Goal: Transaction & Acquisition: Purchase product/service

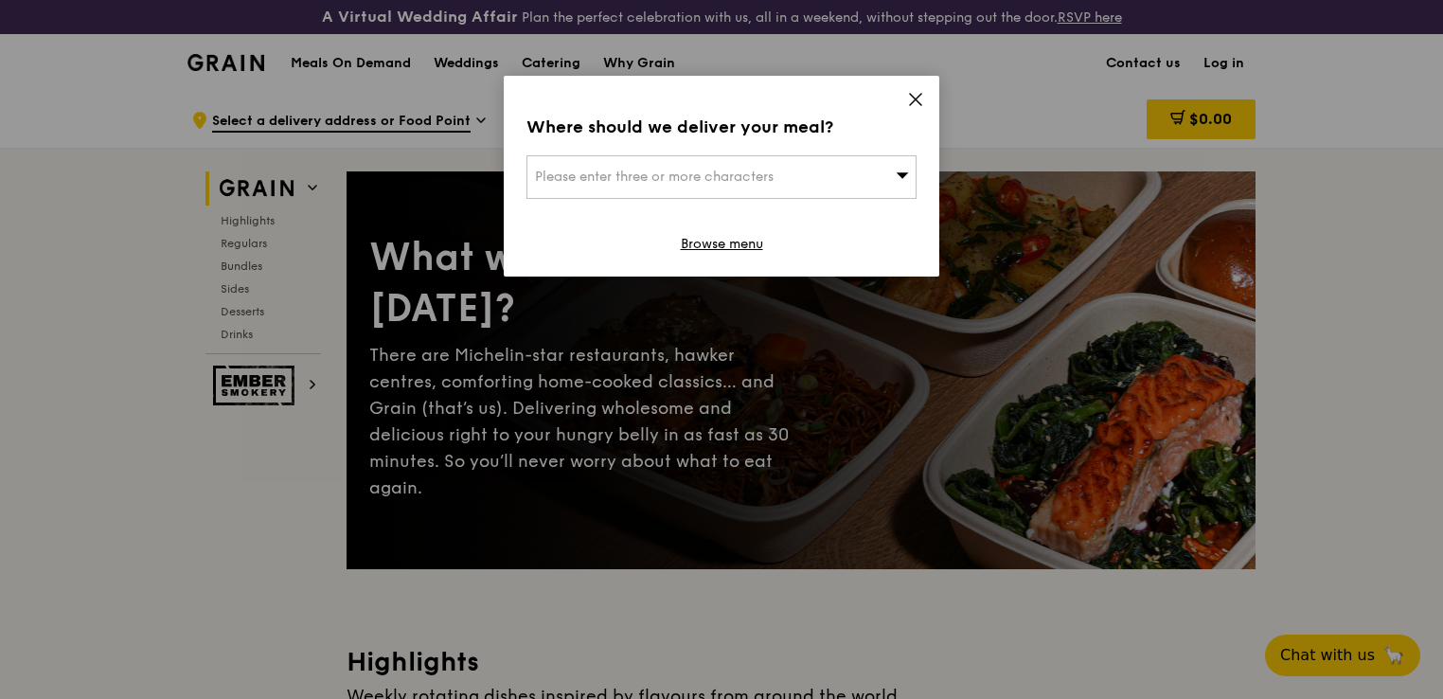
click at [682, 168] on span "Please enter three or more characters" at bounding box center [654, 176] width 239 height 16
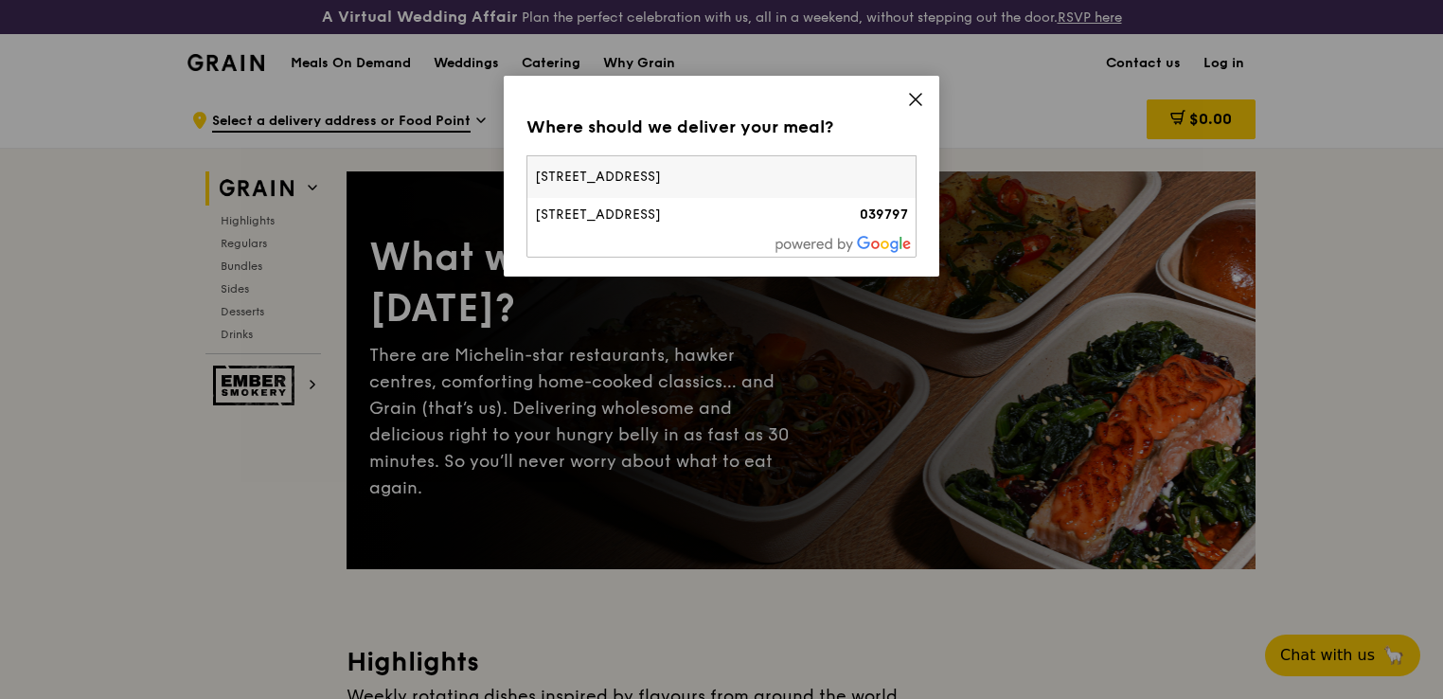
type input "5 Raffles ave"
click at [741, 232] on div at bounding box center [721, 244] width 388 height 25
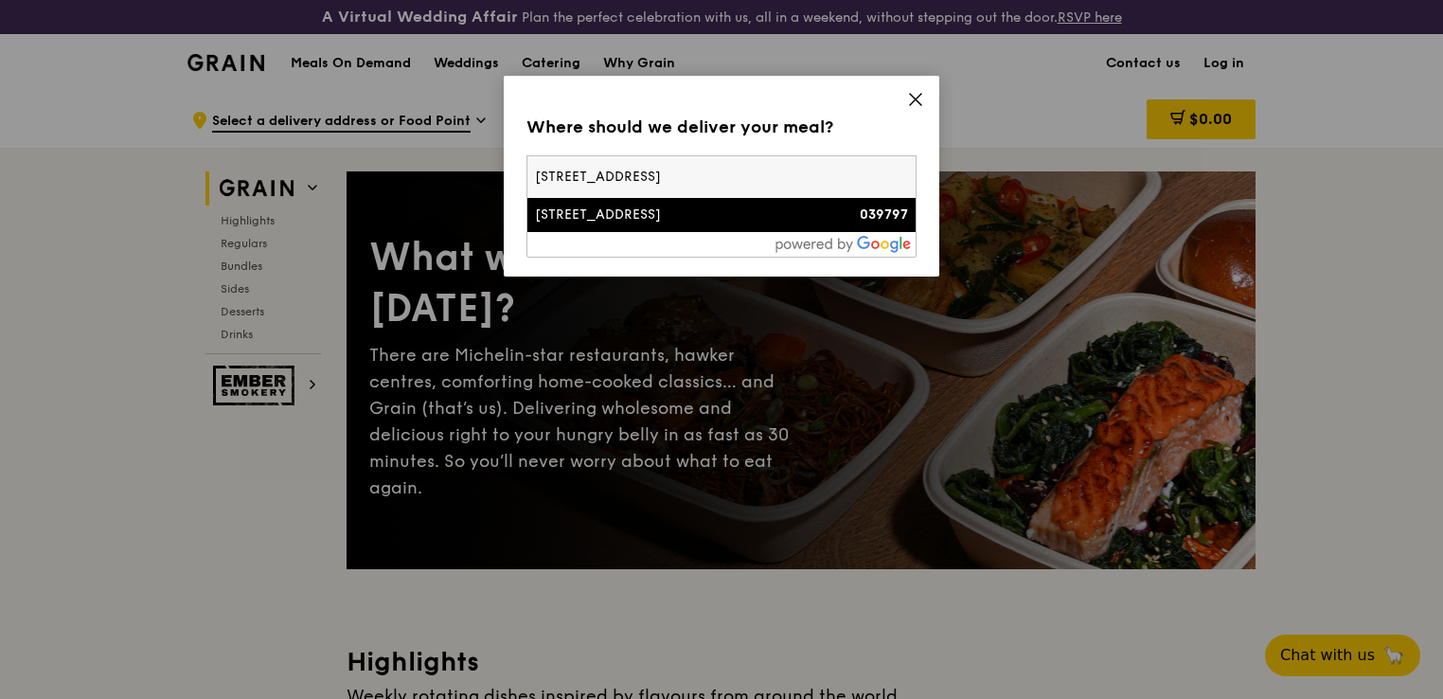
click at [629, 218] on div "[STREET_ADDRESS]" at bounding box center [675, 214] width 280 height 19
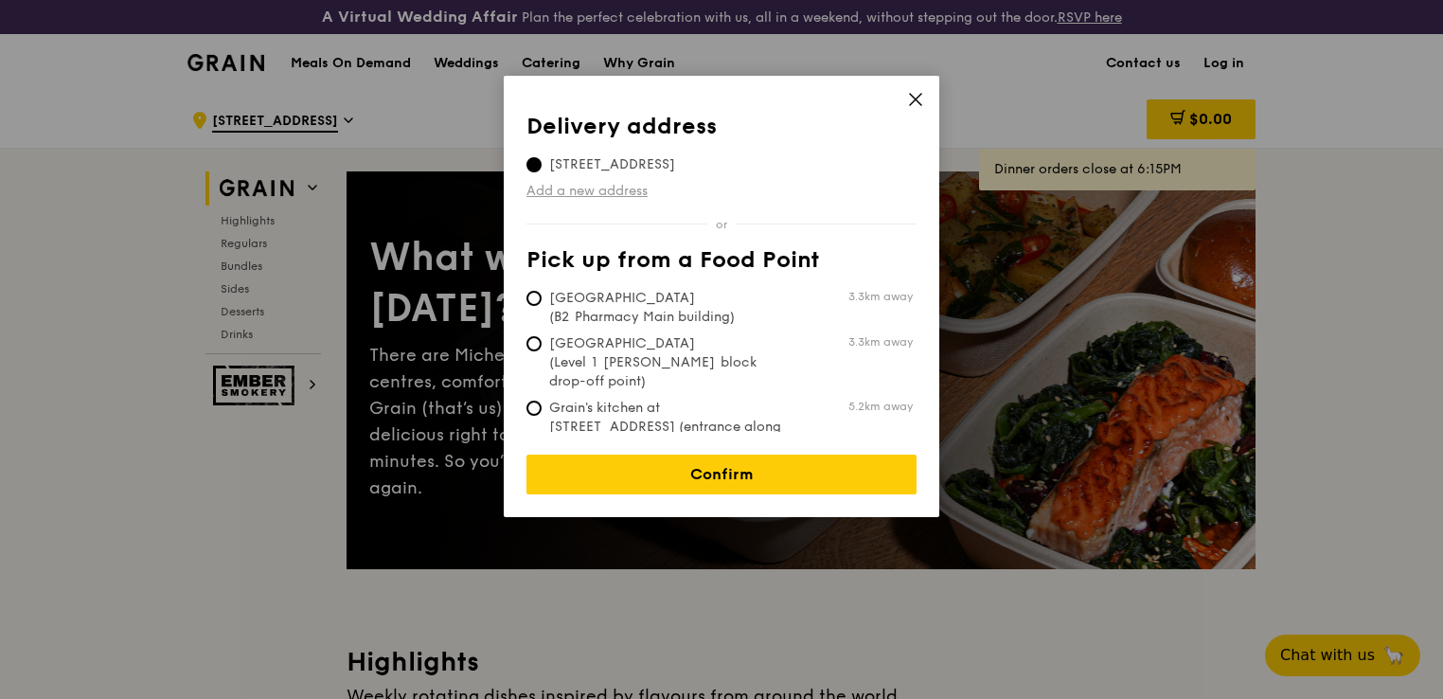
click at [591, 195] on link "Add a new address" at bounding box center [721, 191] width 390 height 19
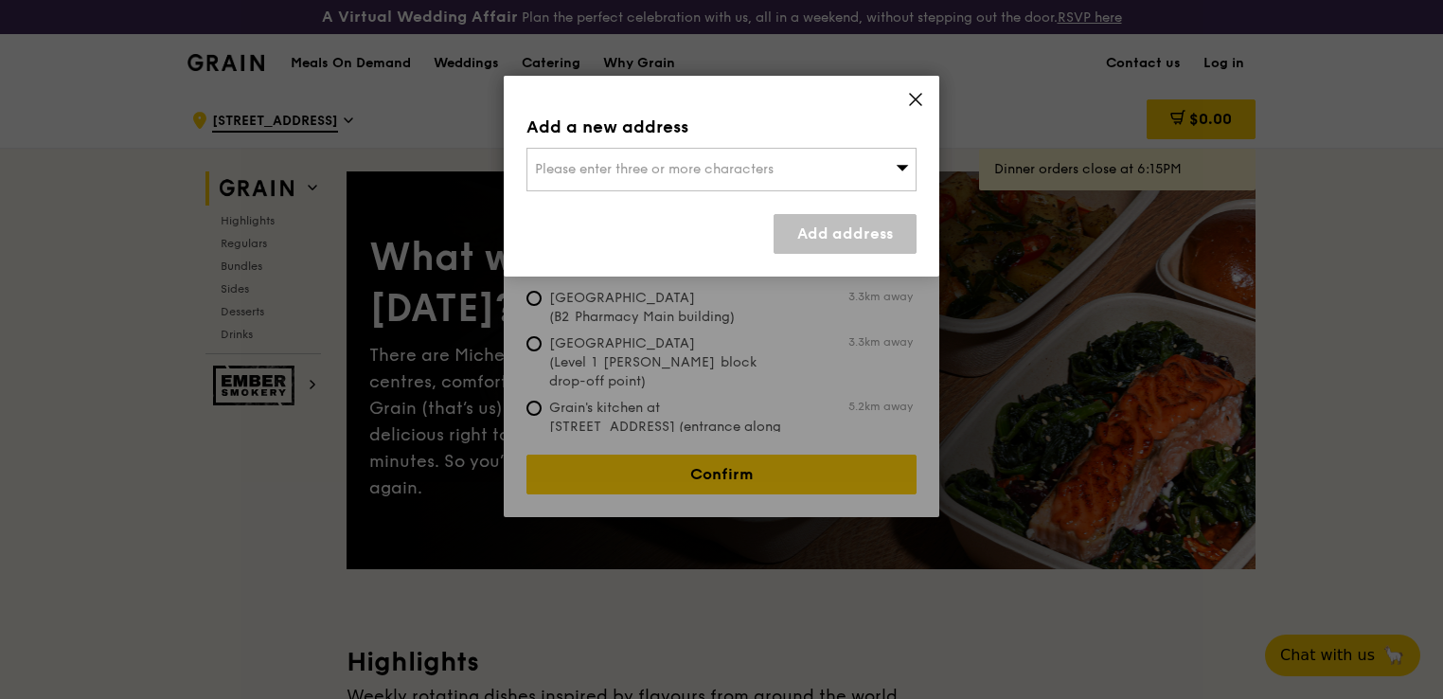
click at [913, 102] on icon at bounding box center [915, 99] width 17 height 17
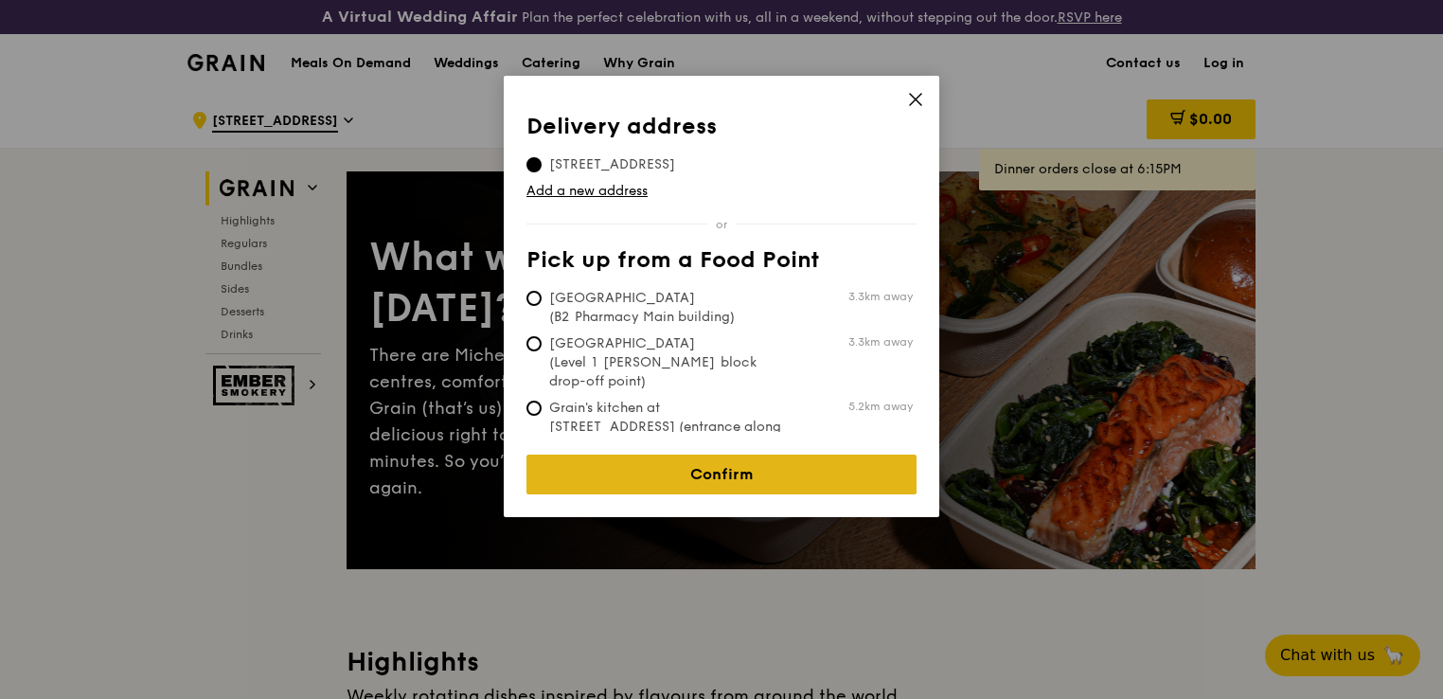
click at [723, 454] on link "Confirm" at bounding box center [721, 474] width 390 height 40
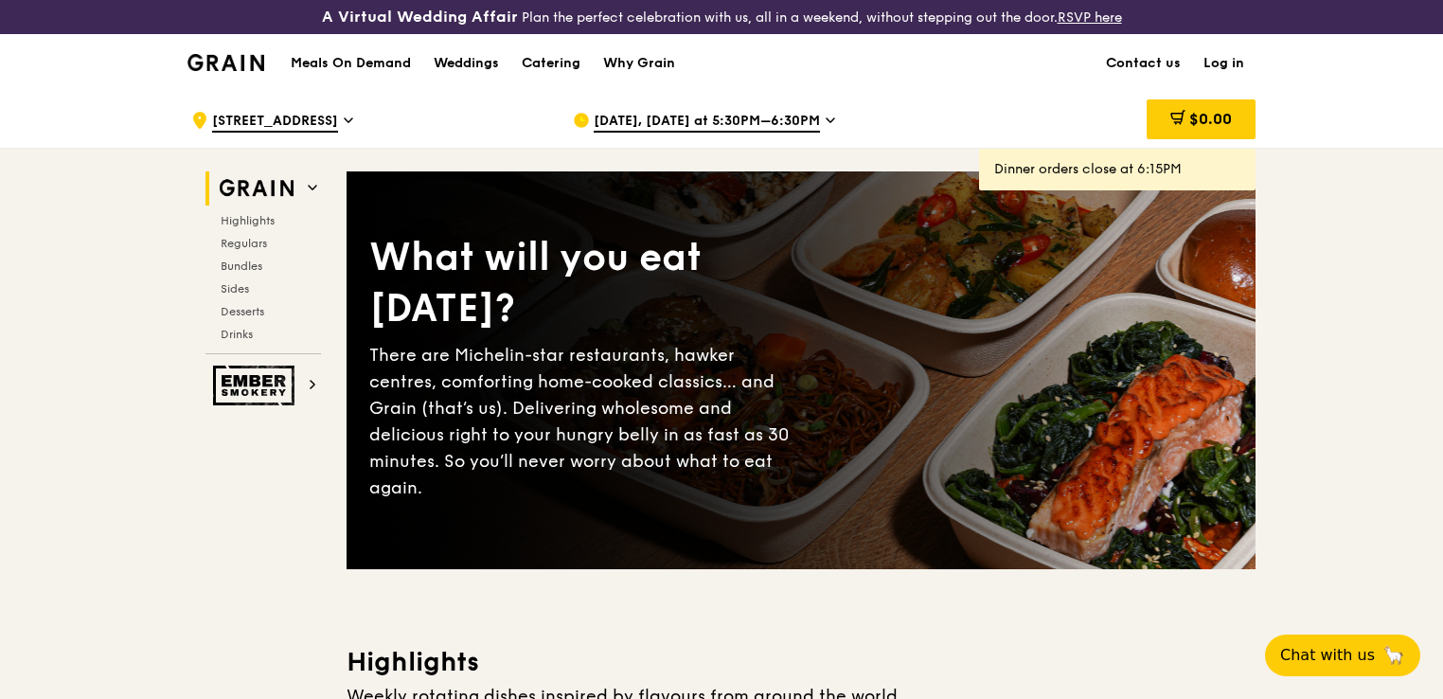
click at [826, 119] on div "[DATE], [DATE] at 5:30PM–6:30PM" at bounding box center [748, 120] width 351 height 57
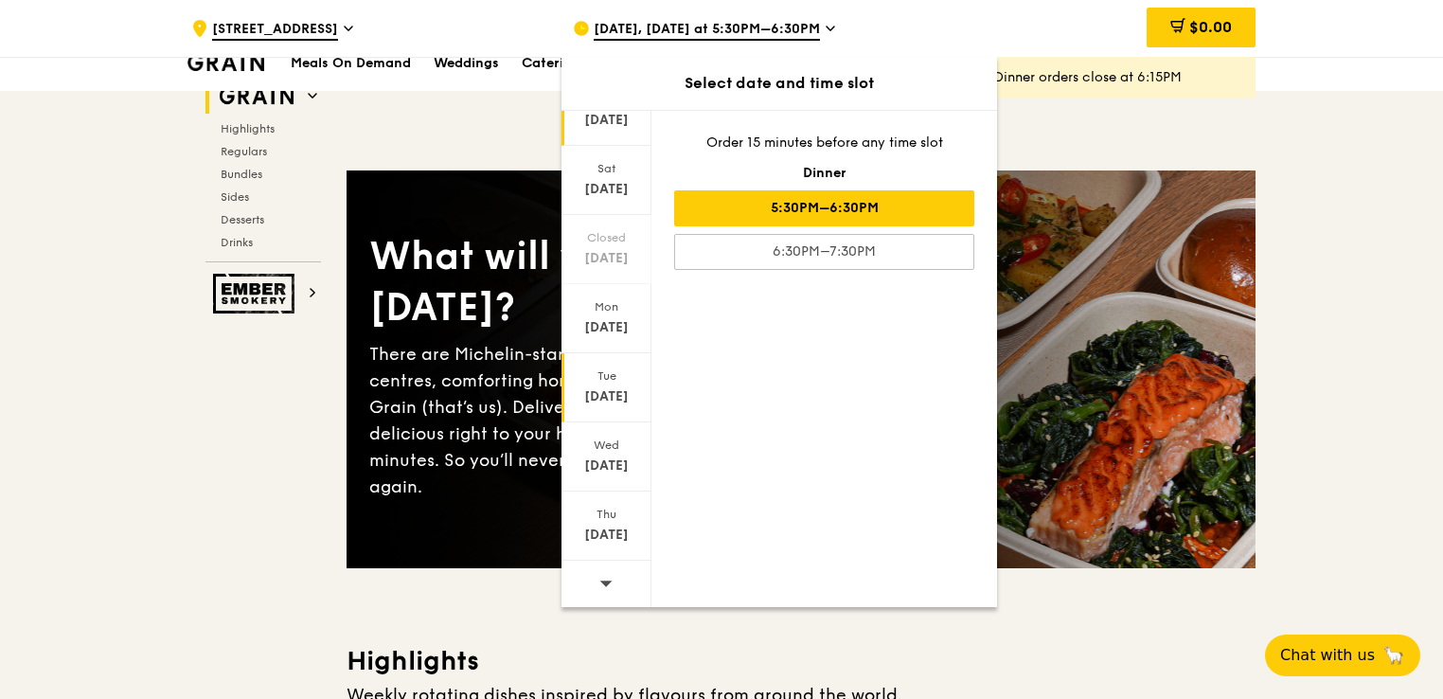
scroll to position [95, 0]
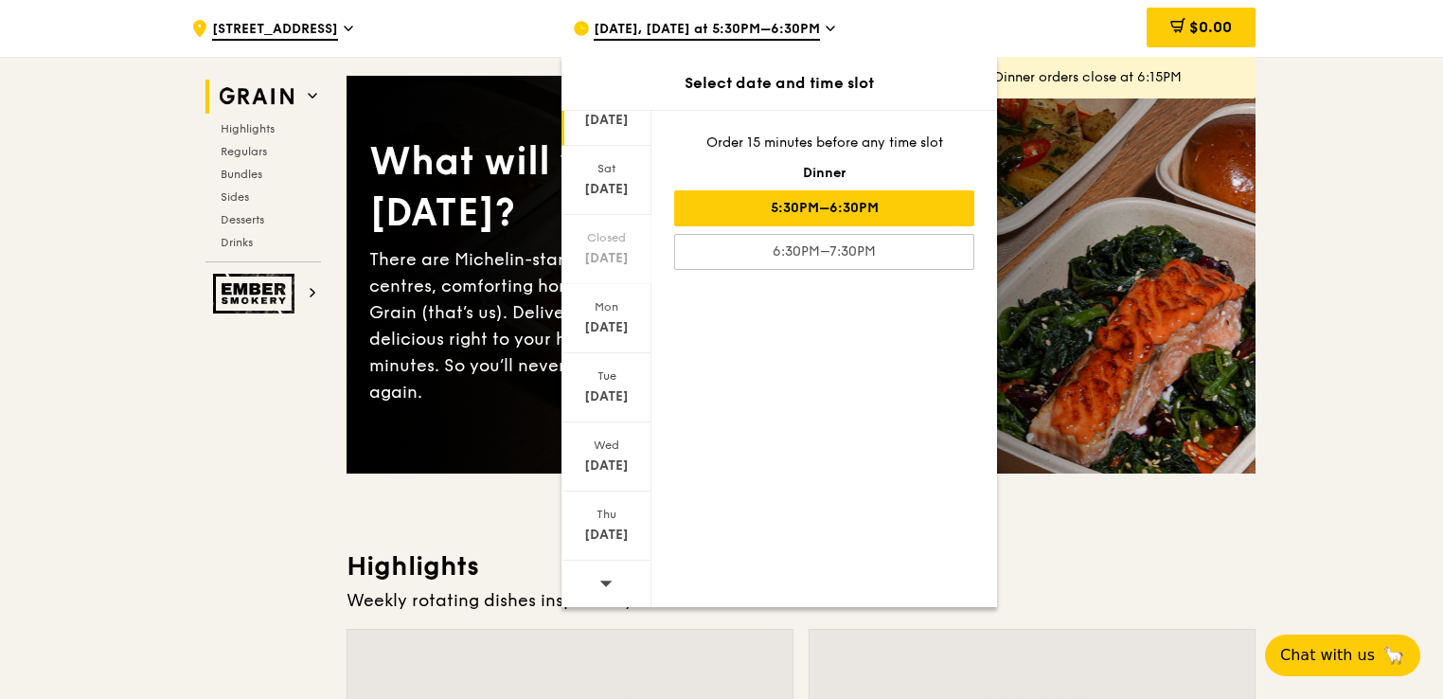
click at [600, 576] on icon at bounding box center [605, 583] width 13 height 14
click at [617, 127] on div "[DATE]" at bounding box center [606, 120] width 84 height 19
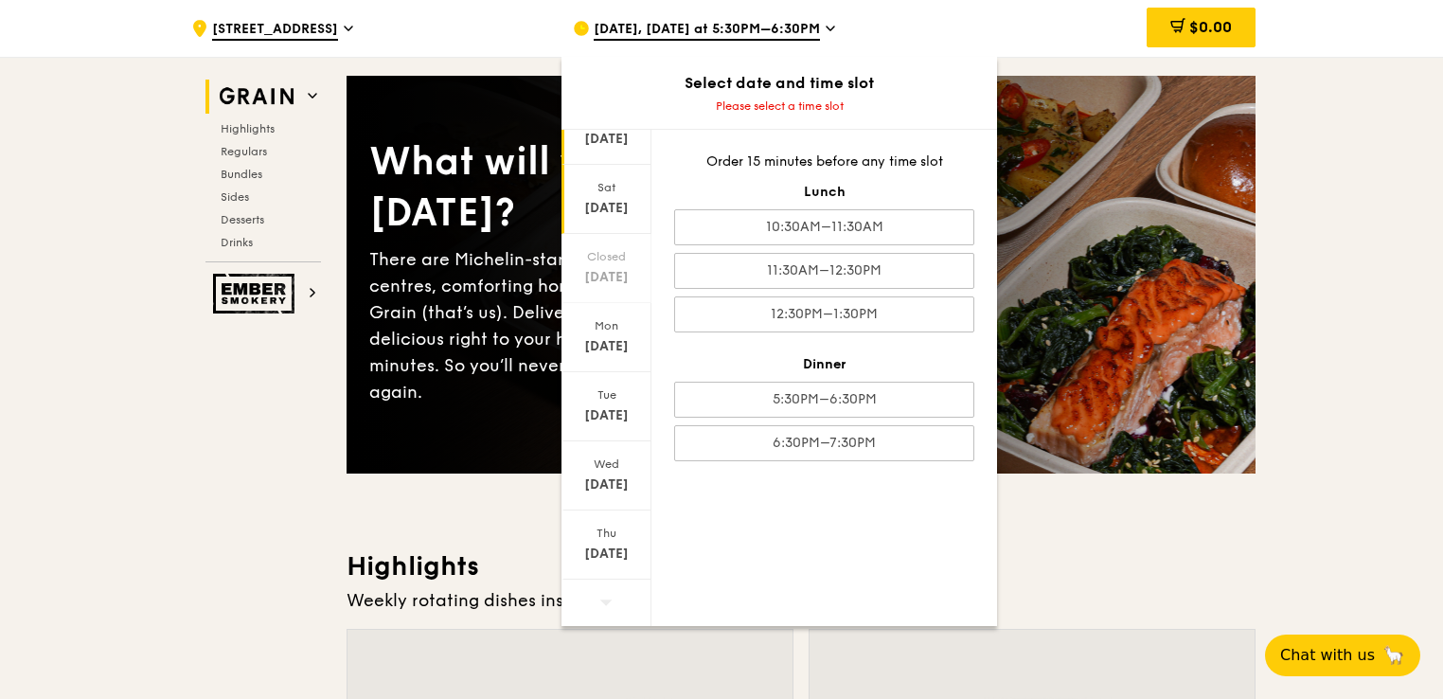
click at [619, 206] on div "[DATE]" at bounding box center [606, 208] width 84 height 19
click at [612, 144] on div "[DATE]" at bounding box center [606, 139] width 84 height 19
click at [783, 104] on div "Please select a time slot" at bounding box center [778, 105] width 435 height 15
click at [826, 27] on icon at bounding box center [830, 29] width 8 height 4
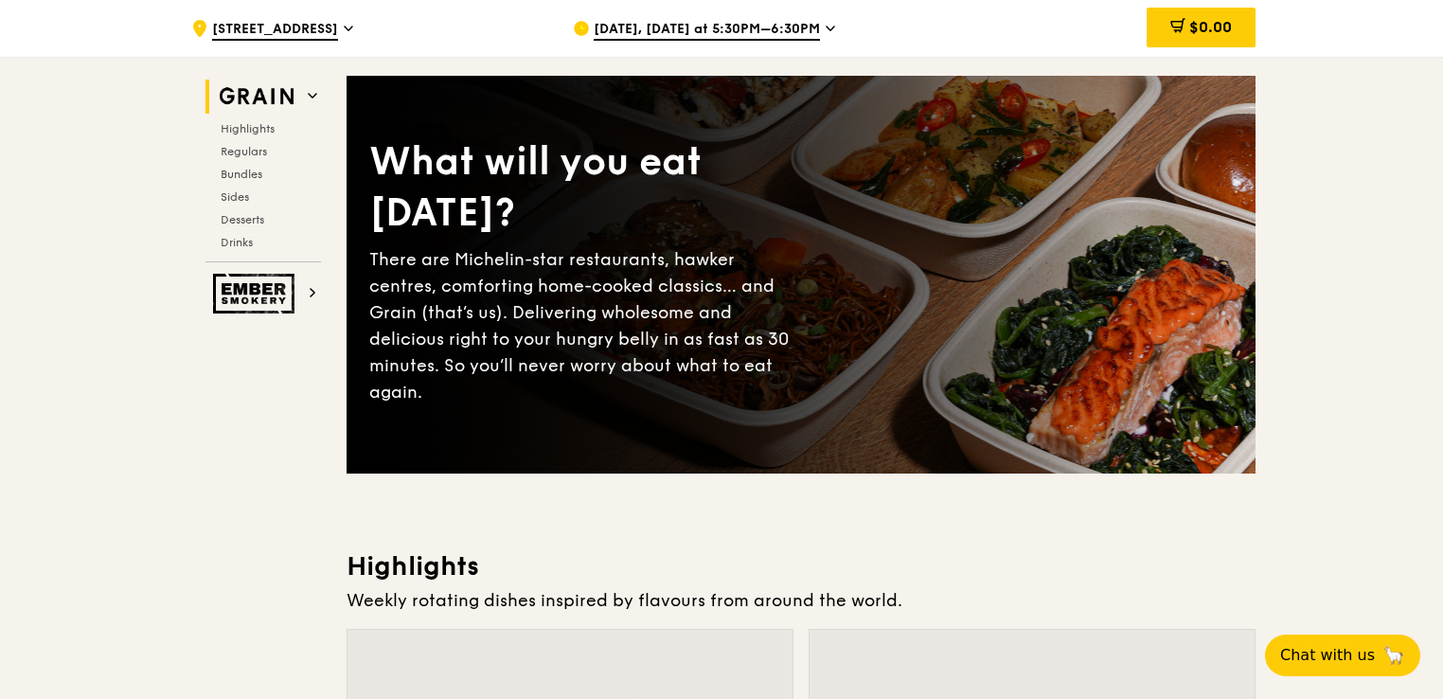
click at [826, 27] on icon at bounding box center [830, 29] width 8 height 4
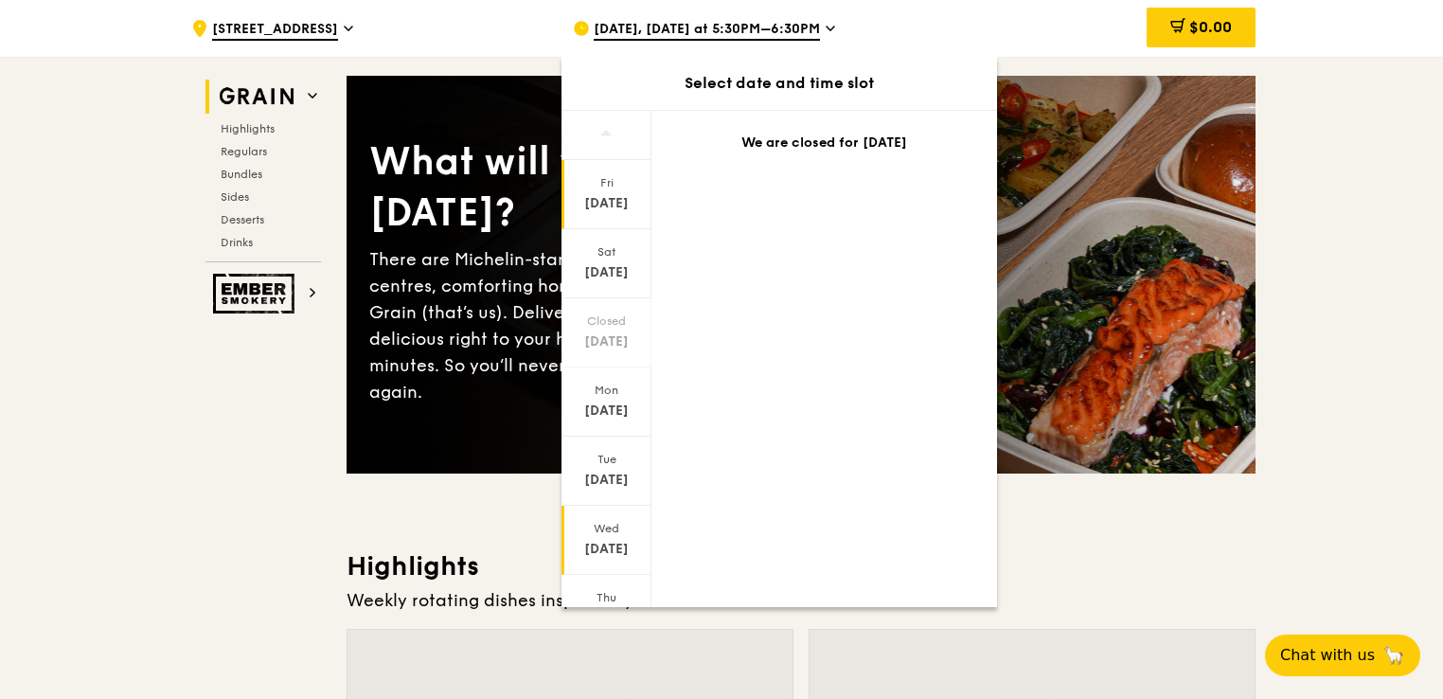
scroll to position [83, 0]
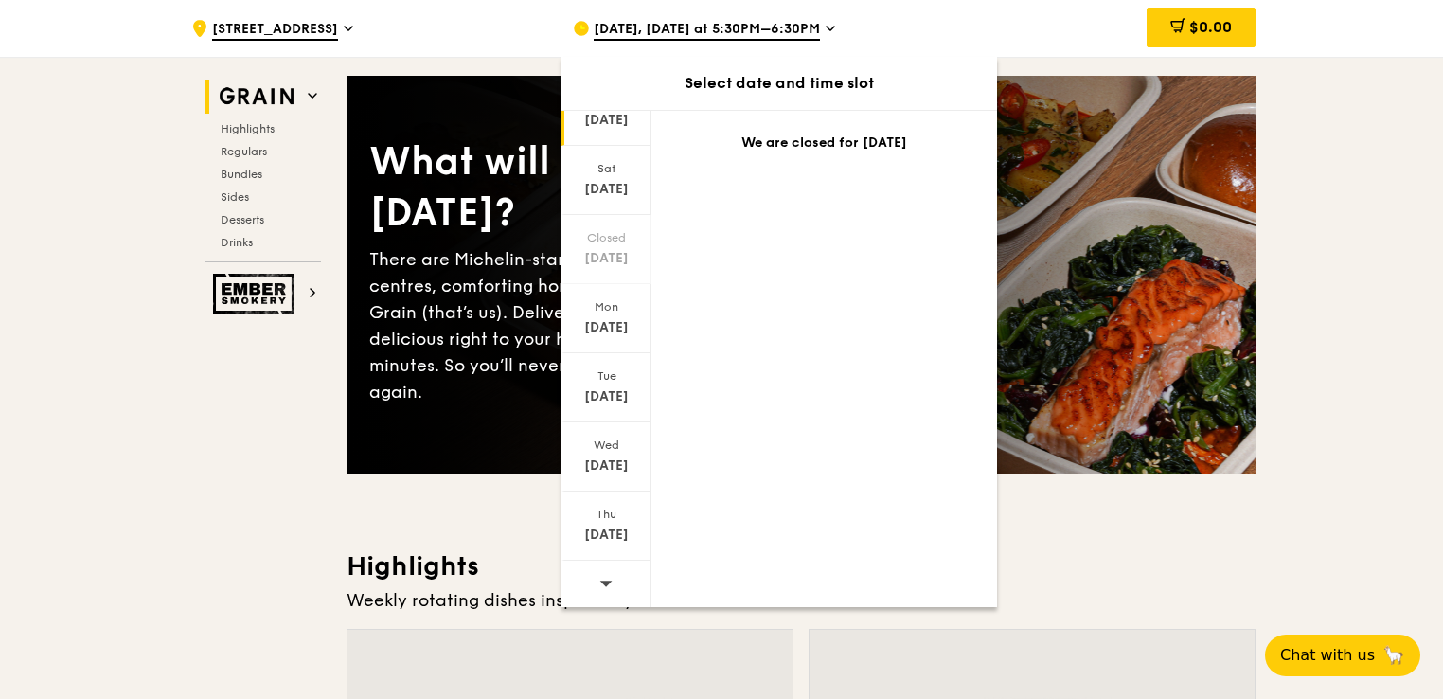
click at [595, 577] on div at bounding box center [606, 584] width 90 height 48
click at [611, 130] on div "Fri Sep 26" at bounding box center [606, 111] width 90 height 69
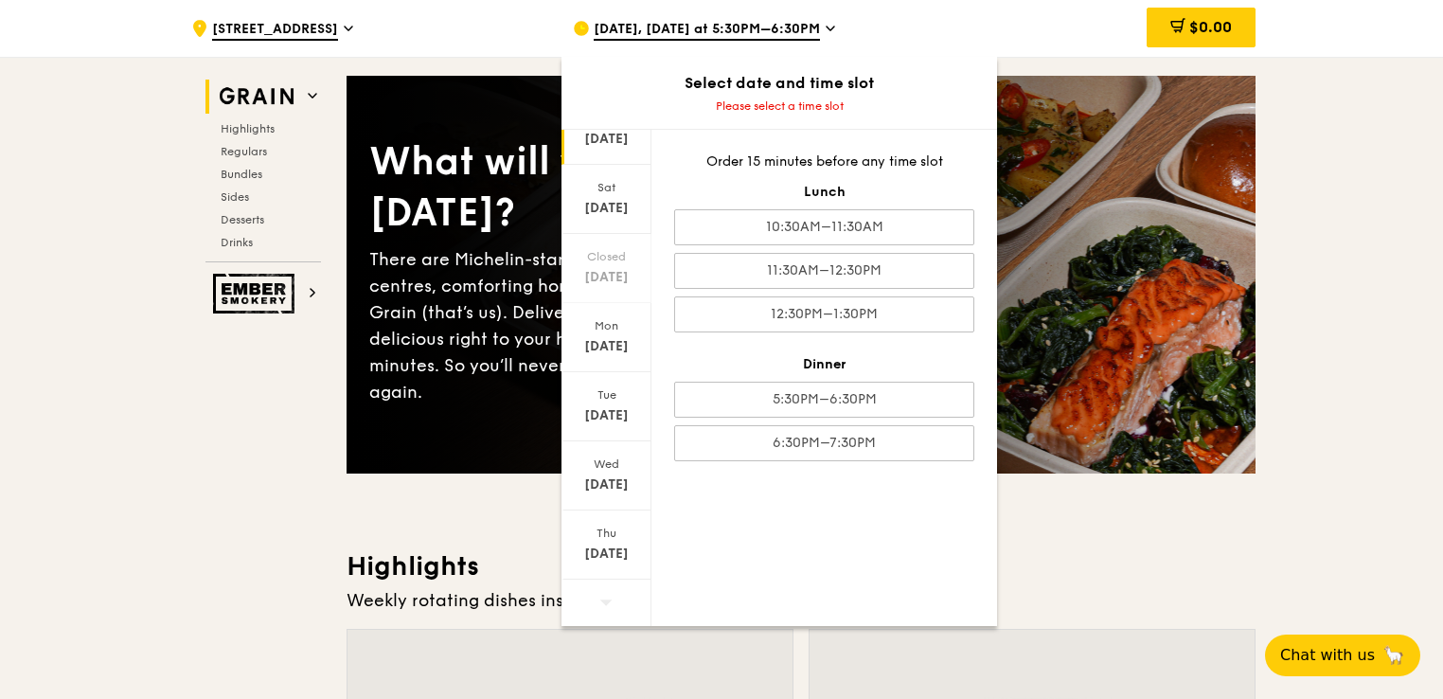
click at [596, 147] on div "[DATE]" at bounding box center [606, 139] width 84 height 19
click at [601, 200] on div "[DATE]" at bounding box center [606, 208] width 84 height 19
click at [603, 256] on div "Closed" at bounding box center [606, 256] width 84 height 15
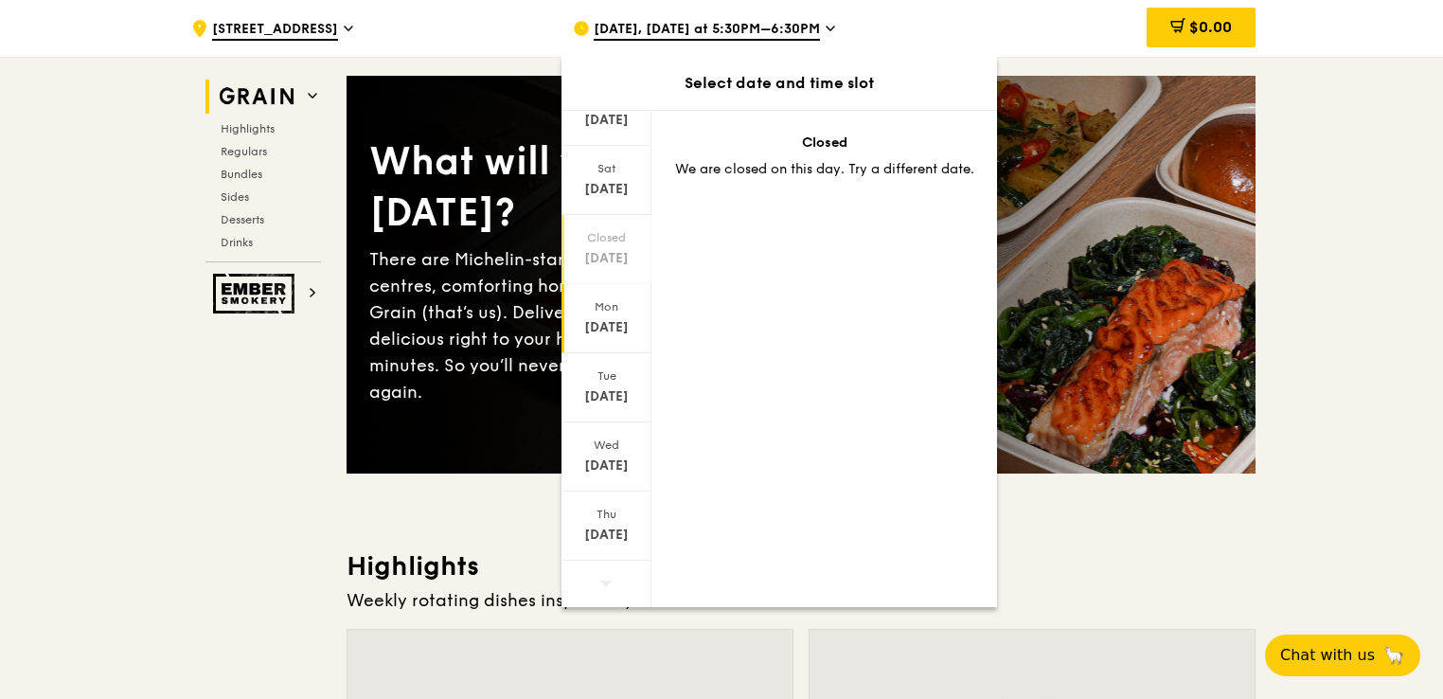
click at [599, 322] on div "[DATE]" at bounding box center [606, 327] width 84 height 19
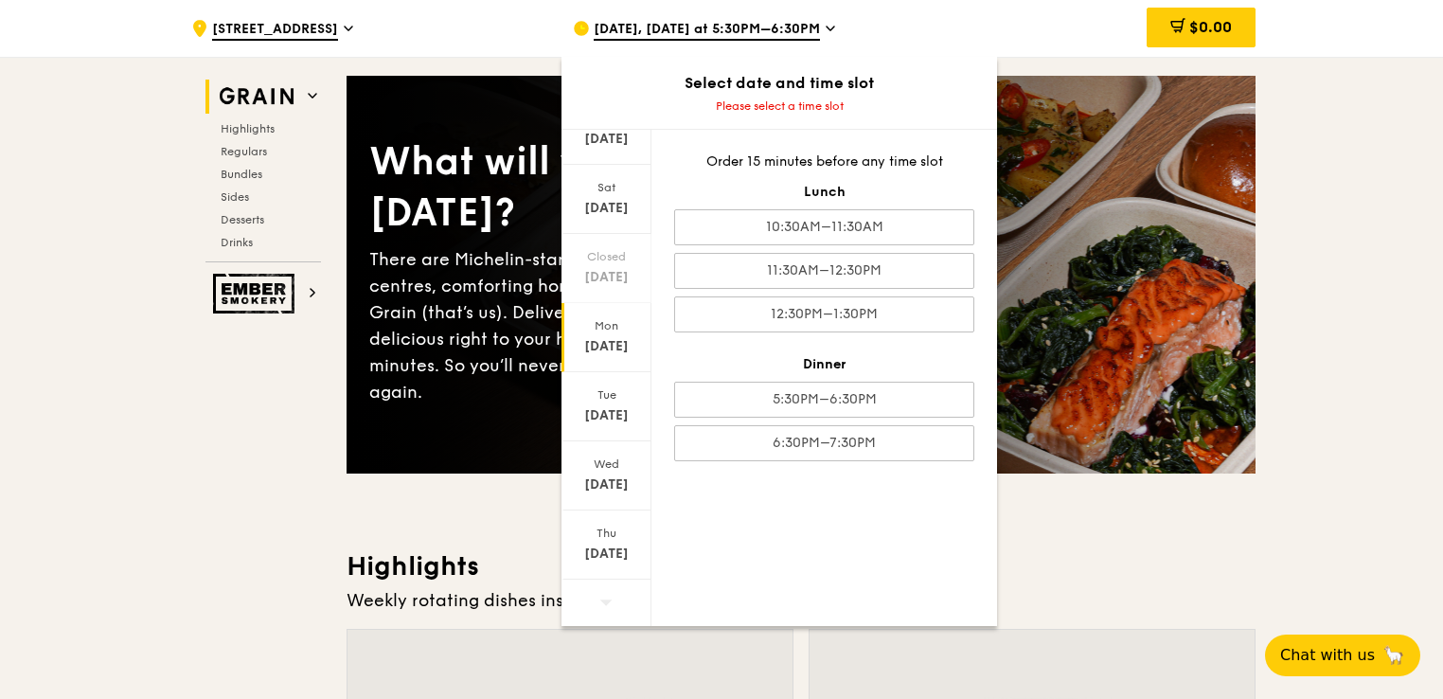
scroll to position [0, 0]
click at [608, 221] on div "[DATE]" at bounding box center [606, 222] width 84 height 19
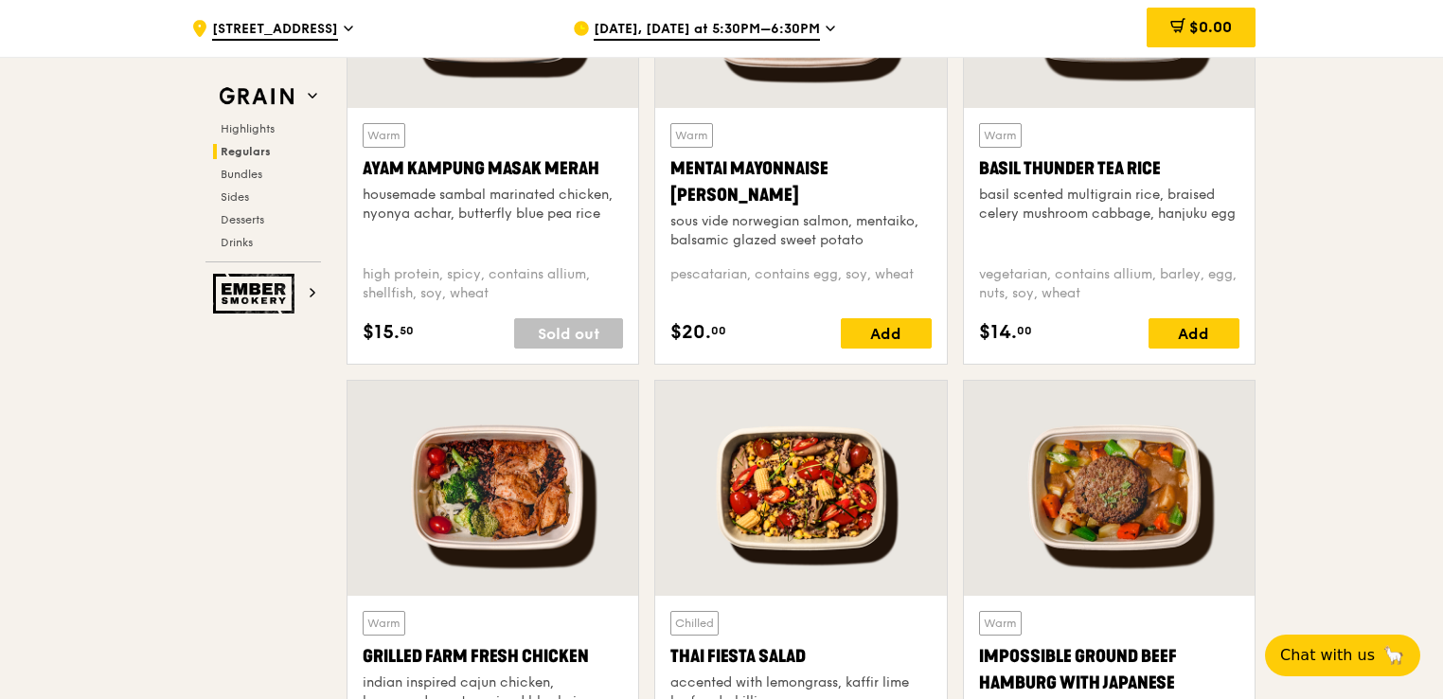
scroll to position [1988, 0]
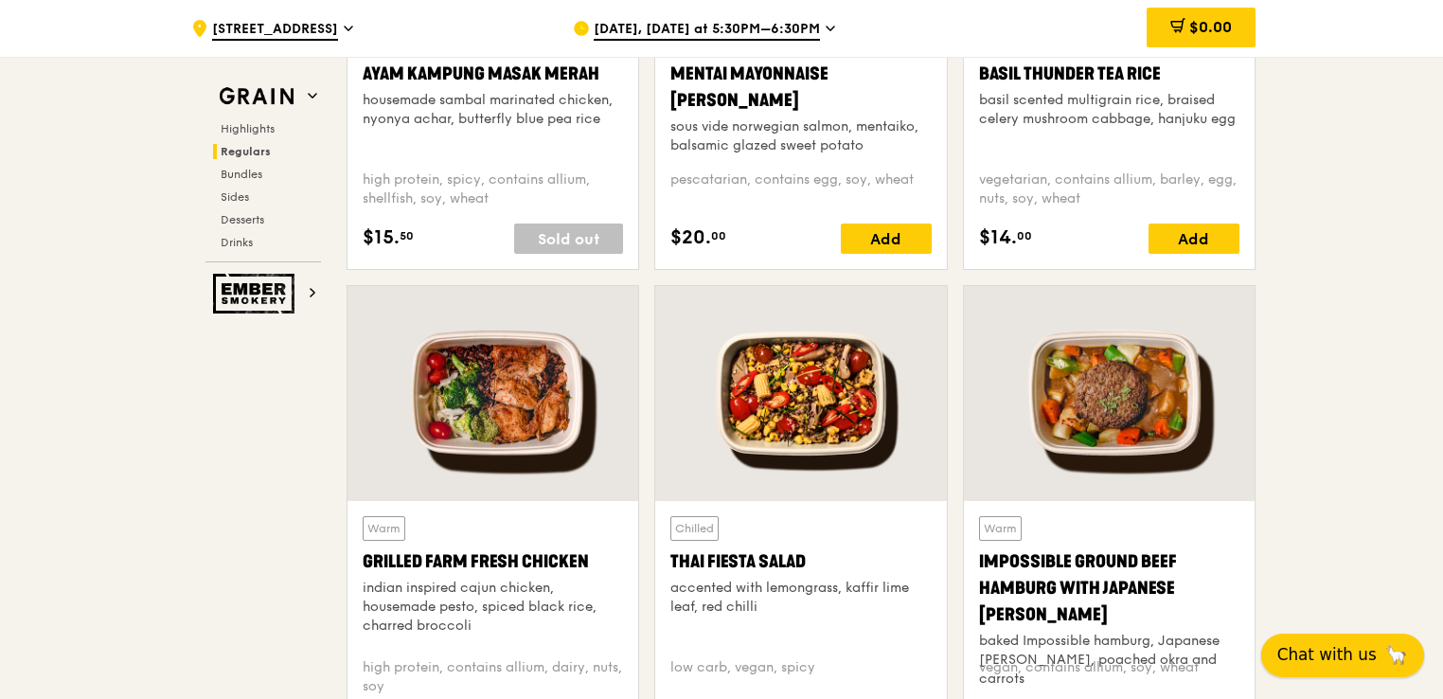
click at [1341, 653] on span "Chat with us" at bounding box center [1326, 655] width 99 height 24
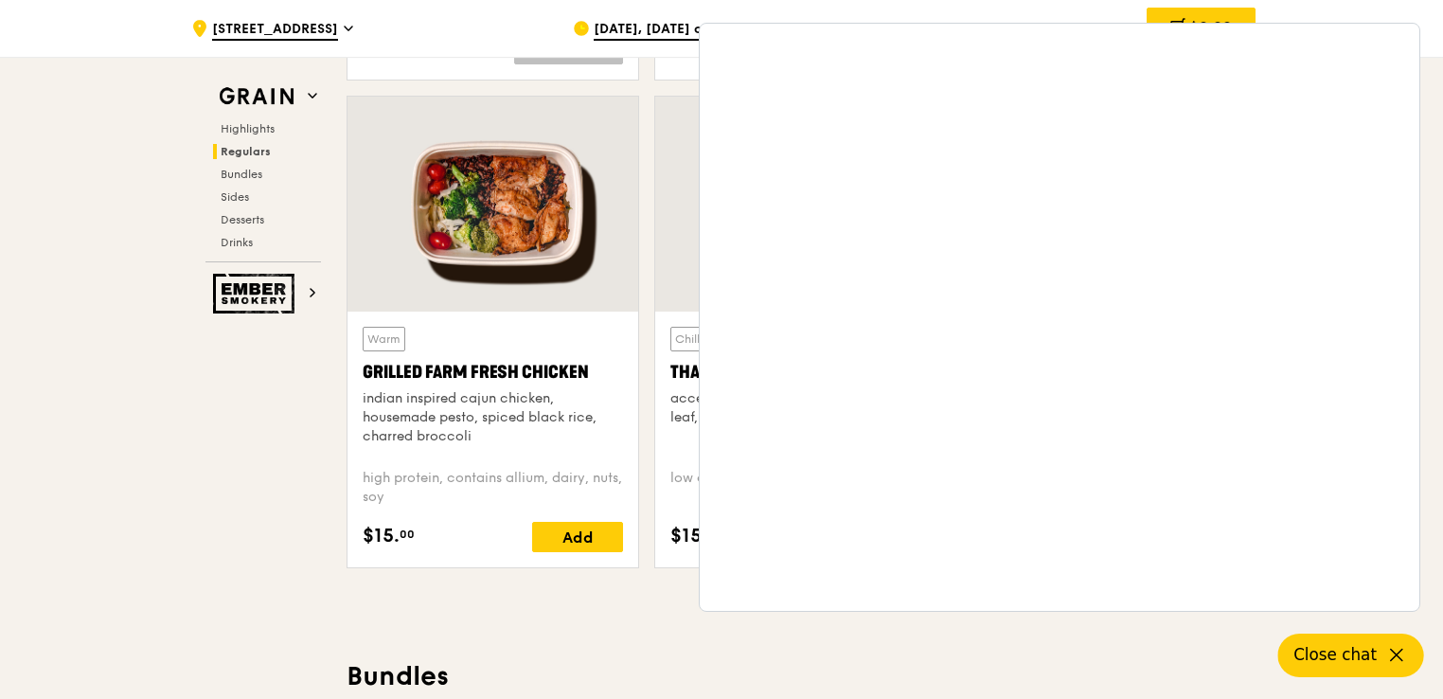
scroll to position [2272, 0]
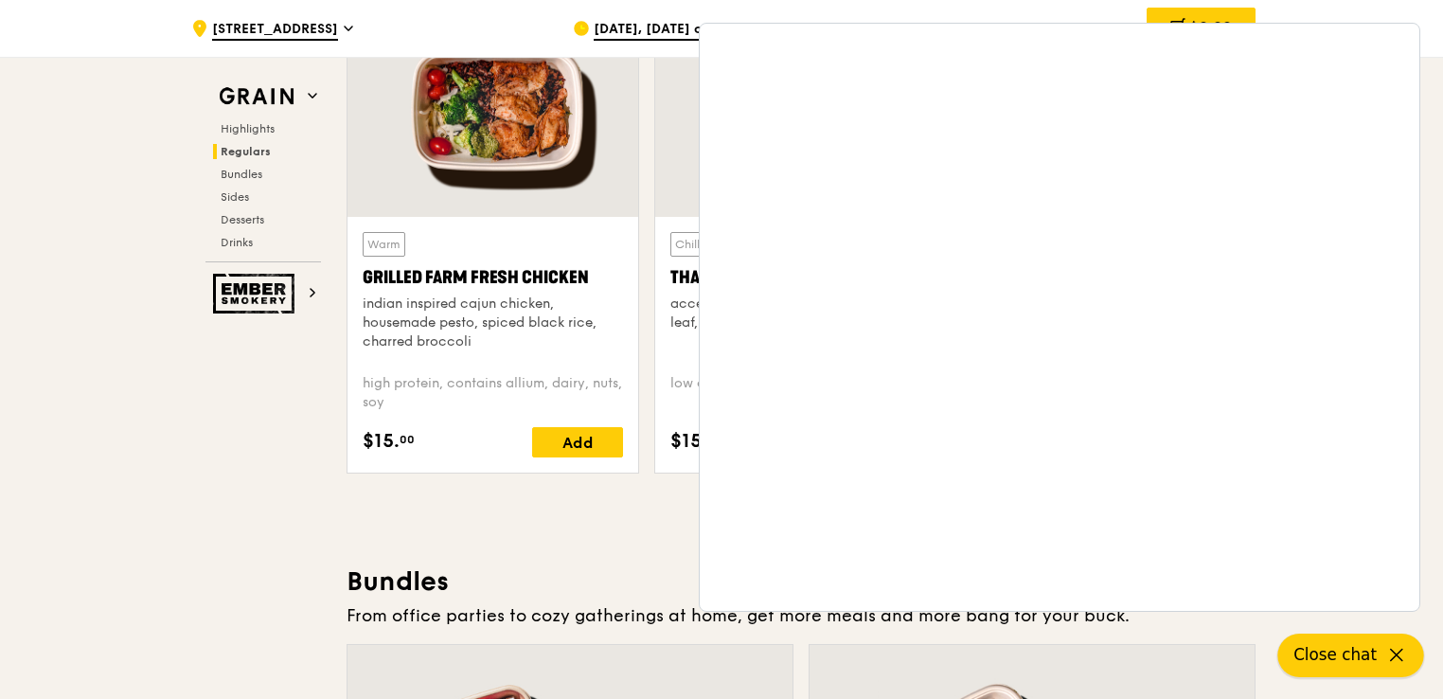
click at [1396, 663] on icon at bounding box center [1396, 655] width 23 height 23
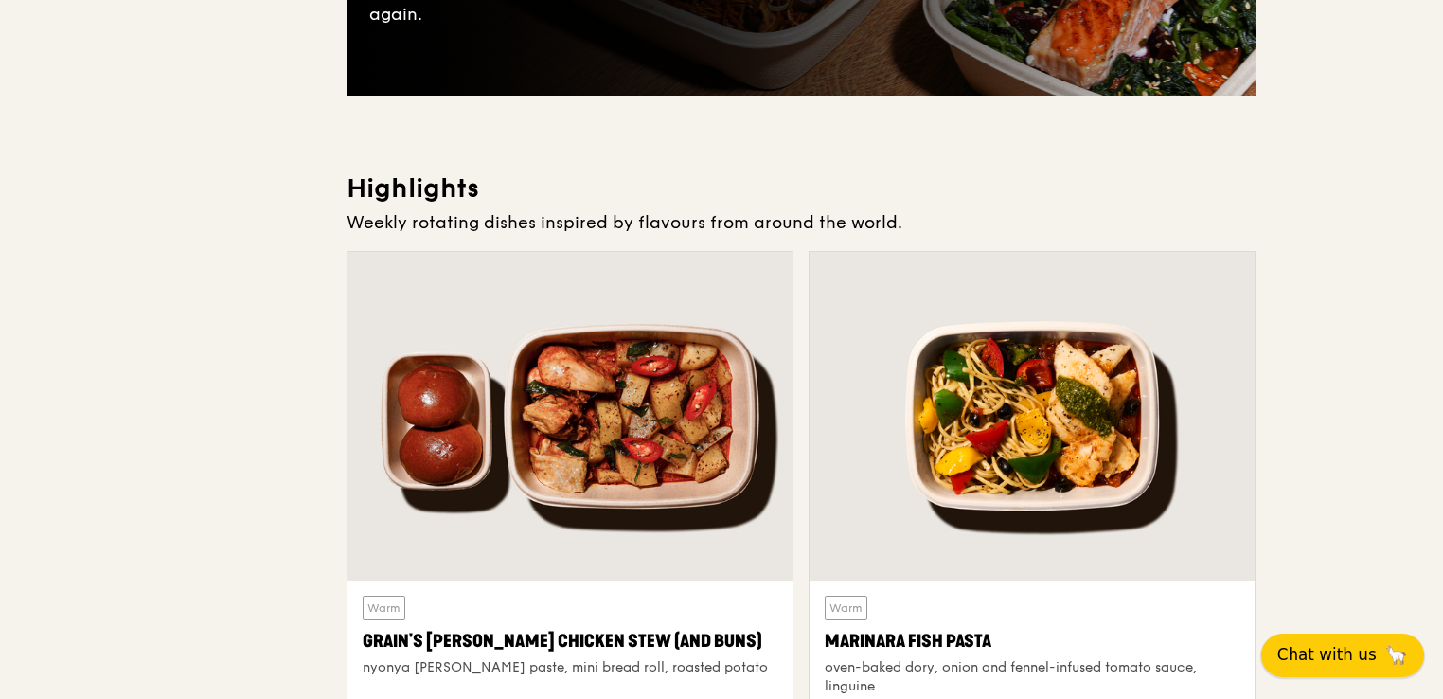
scroll to position [0, 0]
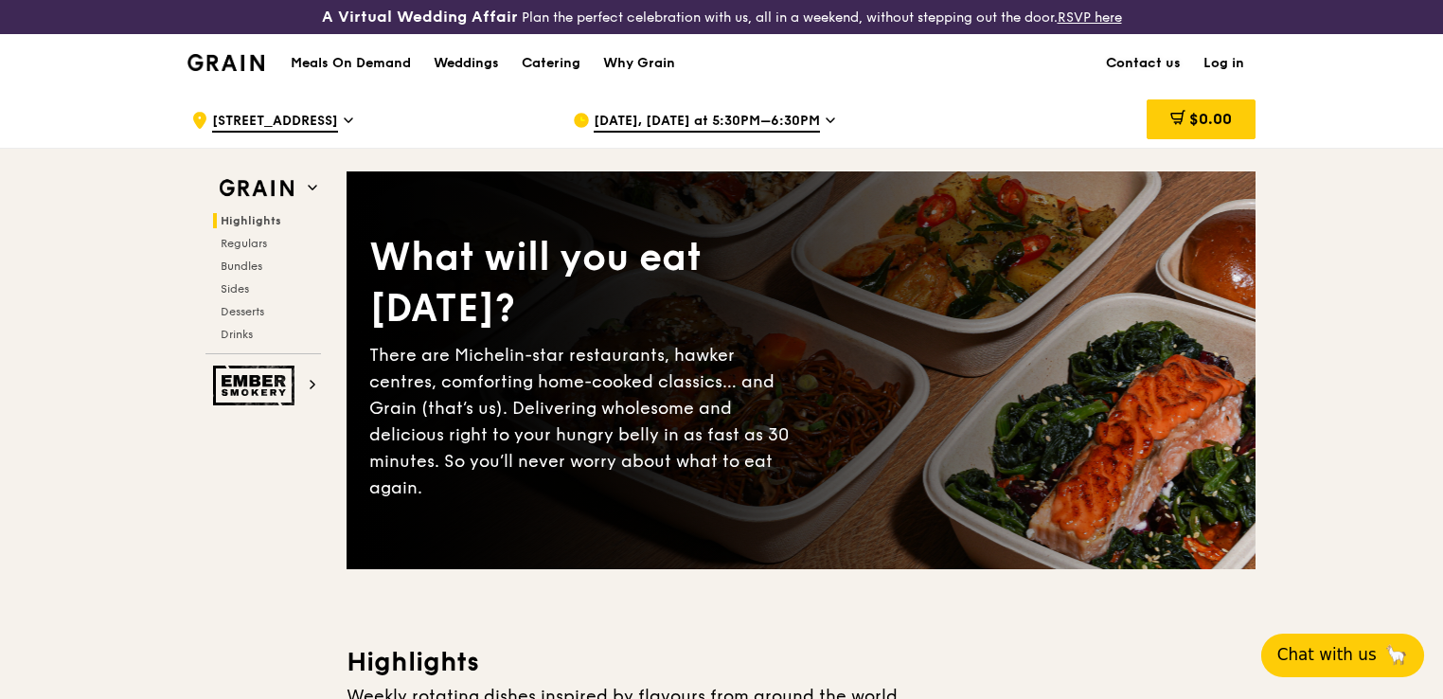
click at [1136, 57] on link "Contact us" at bounding box center [1142, 63] width 97 height 57
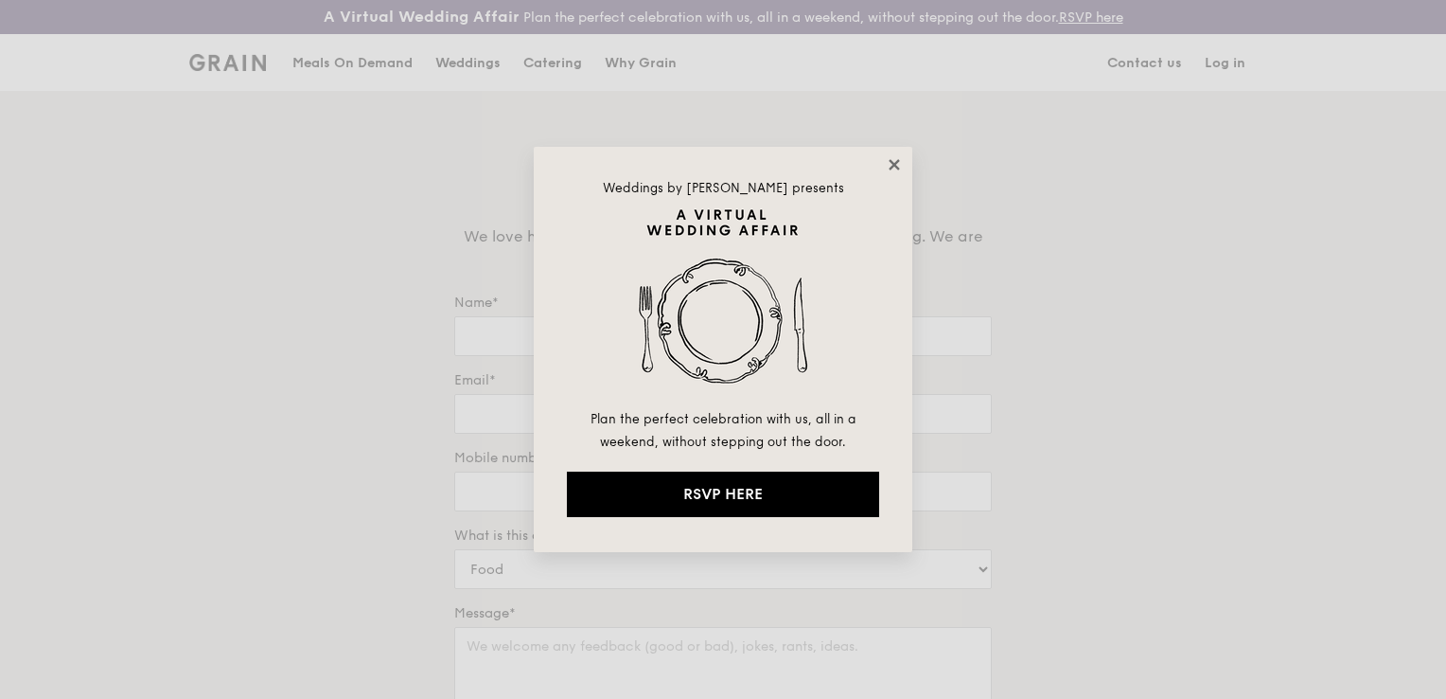
click at [895, 163] on icon at bounding box center [894, 164] width 10 height 10
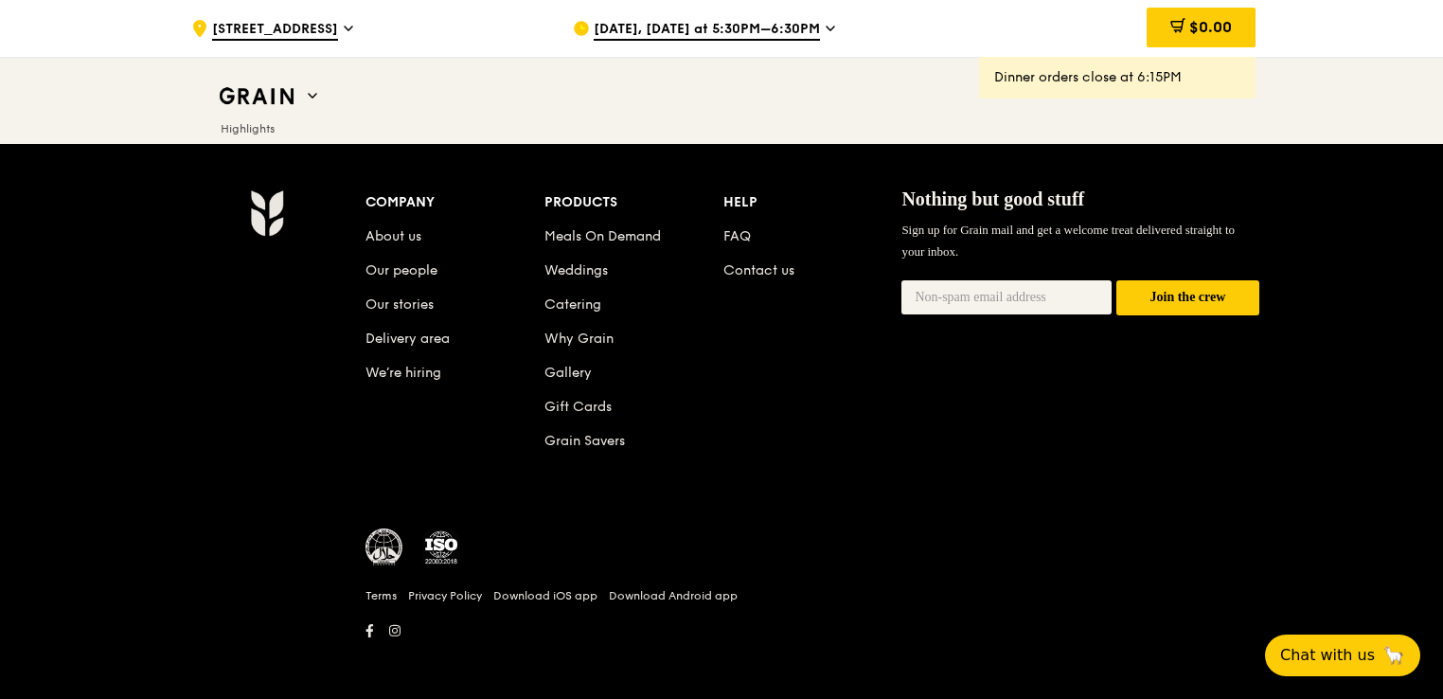
scroll to position [7826, 0]
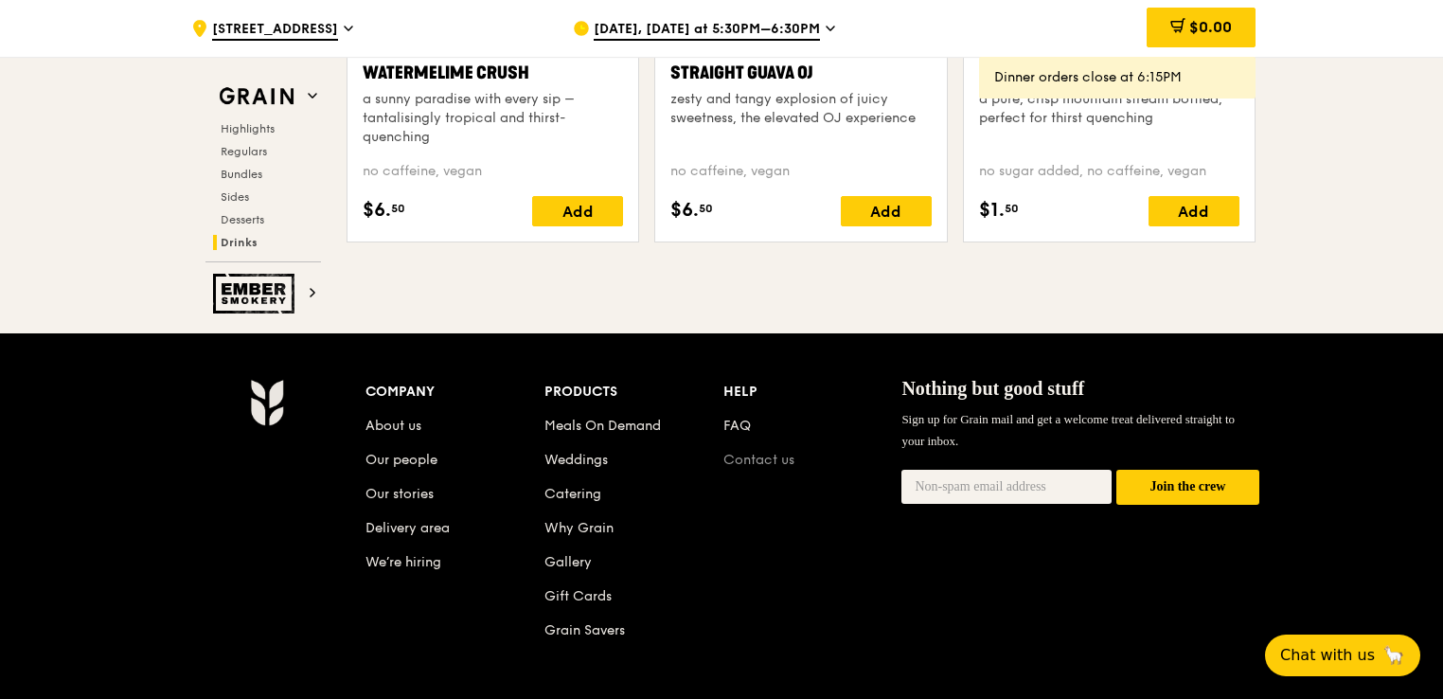
click at [754, 452] on link "Contact us" at bounding box center [758, 460] width 71 height 16
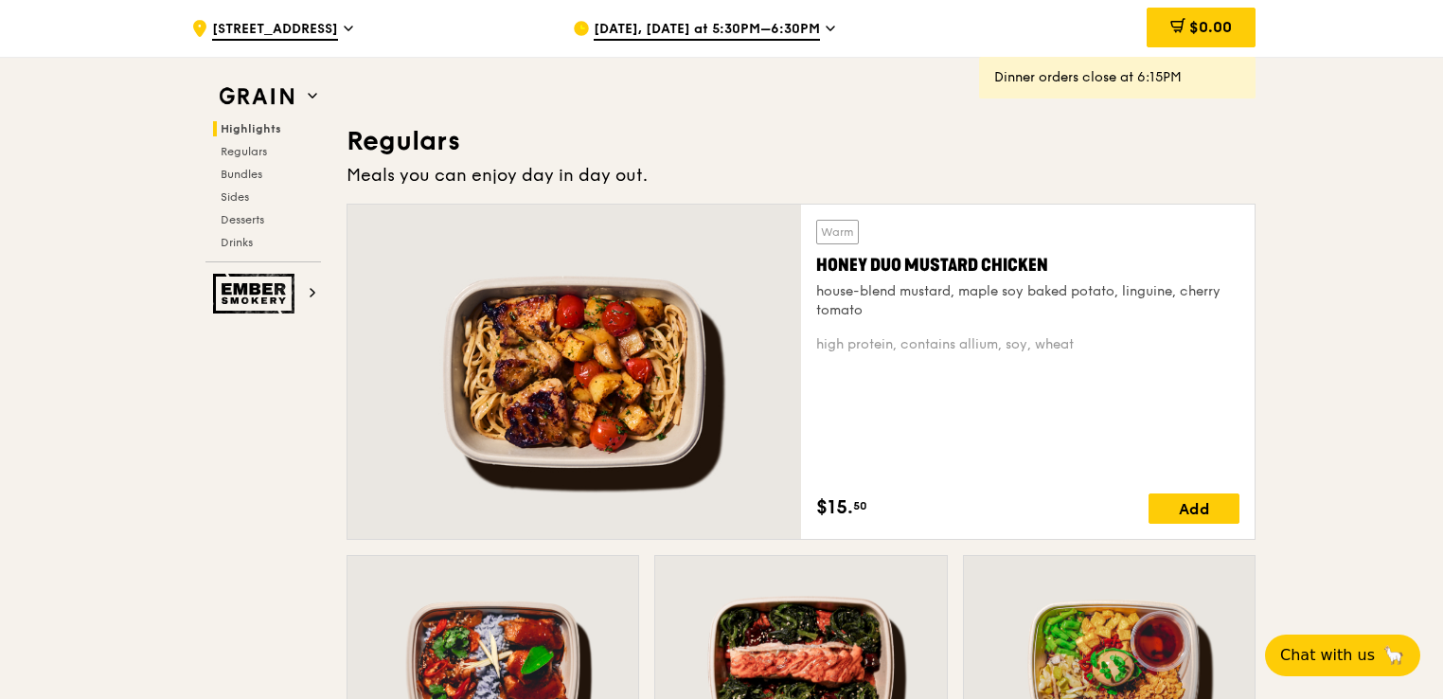
scroll to position [1136, 0]
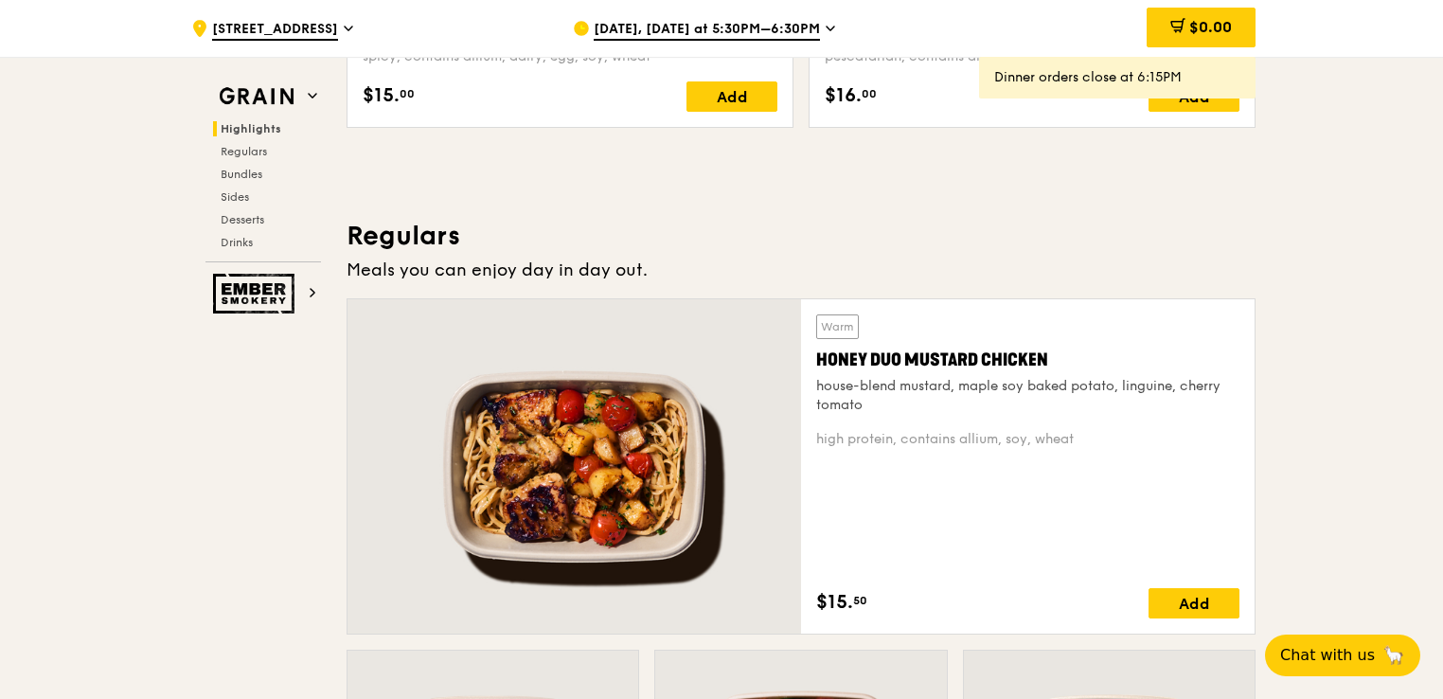
click at [825, 23] on icon at bounding box center [829, 28] width 9 height 17
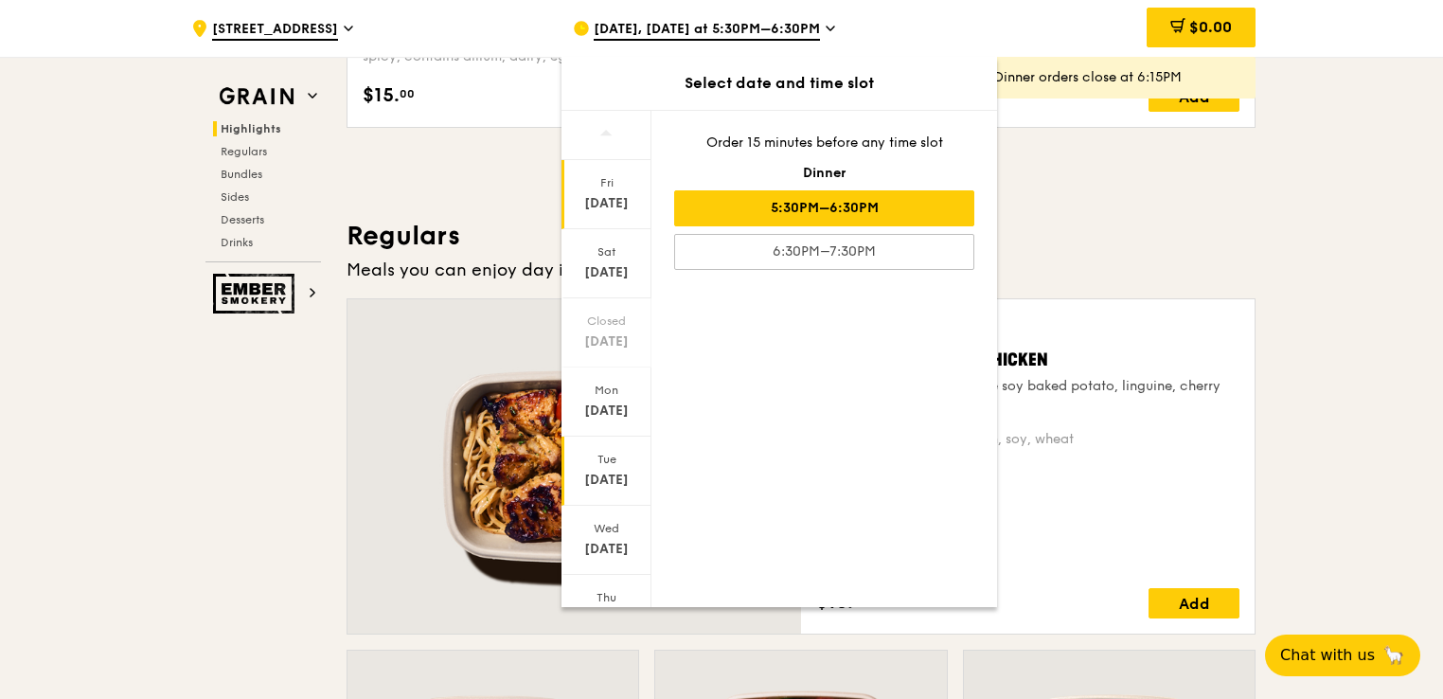
scroll to position [83, 0]
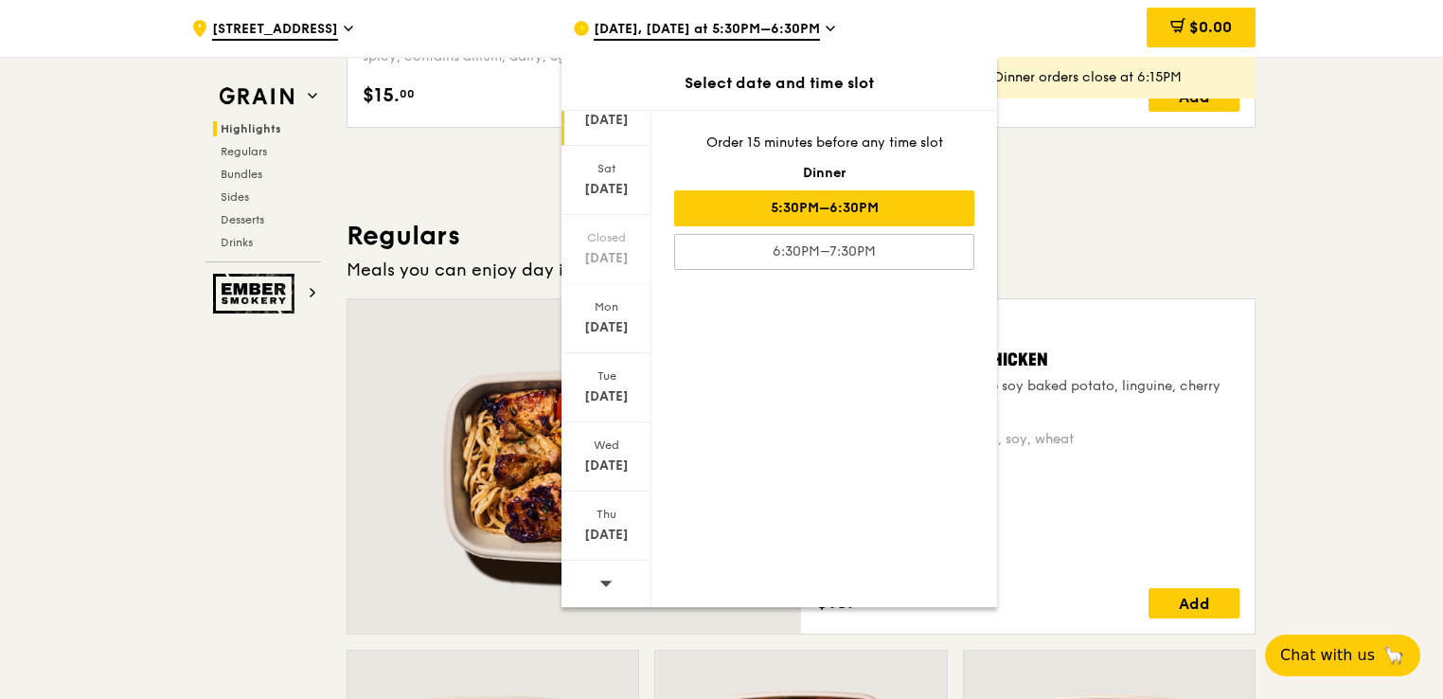
click at [603, 587] on icon at bounding box center [605, 583] width 13 height 14
click at [597, 126] on div "[DATE]" at bounding box center [606, 120] width 84 height 19
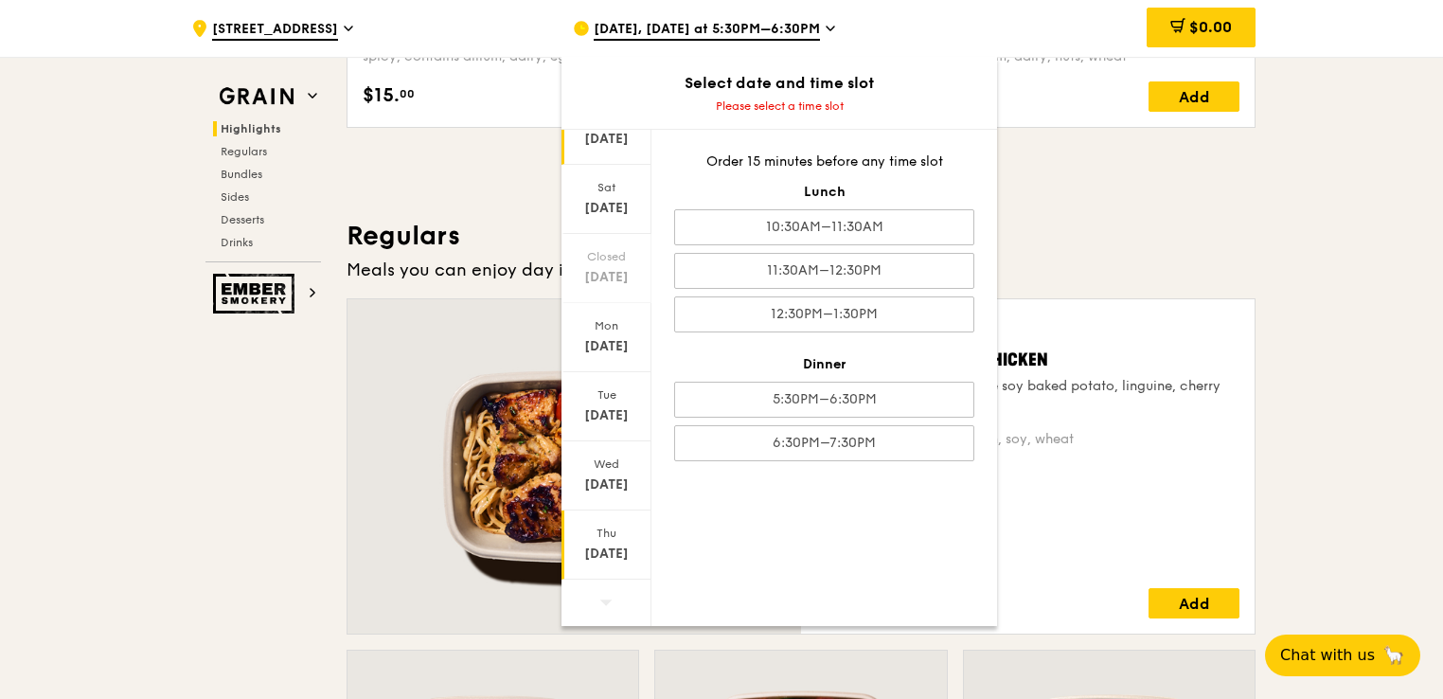
click at [603, 527] on div "Thu" at bounding box center [606, 532] width 84 height 15
click at [825, 31] on icon at bounding box center [829, 28] width 9 height 17
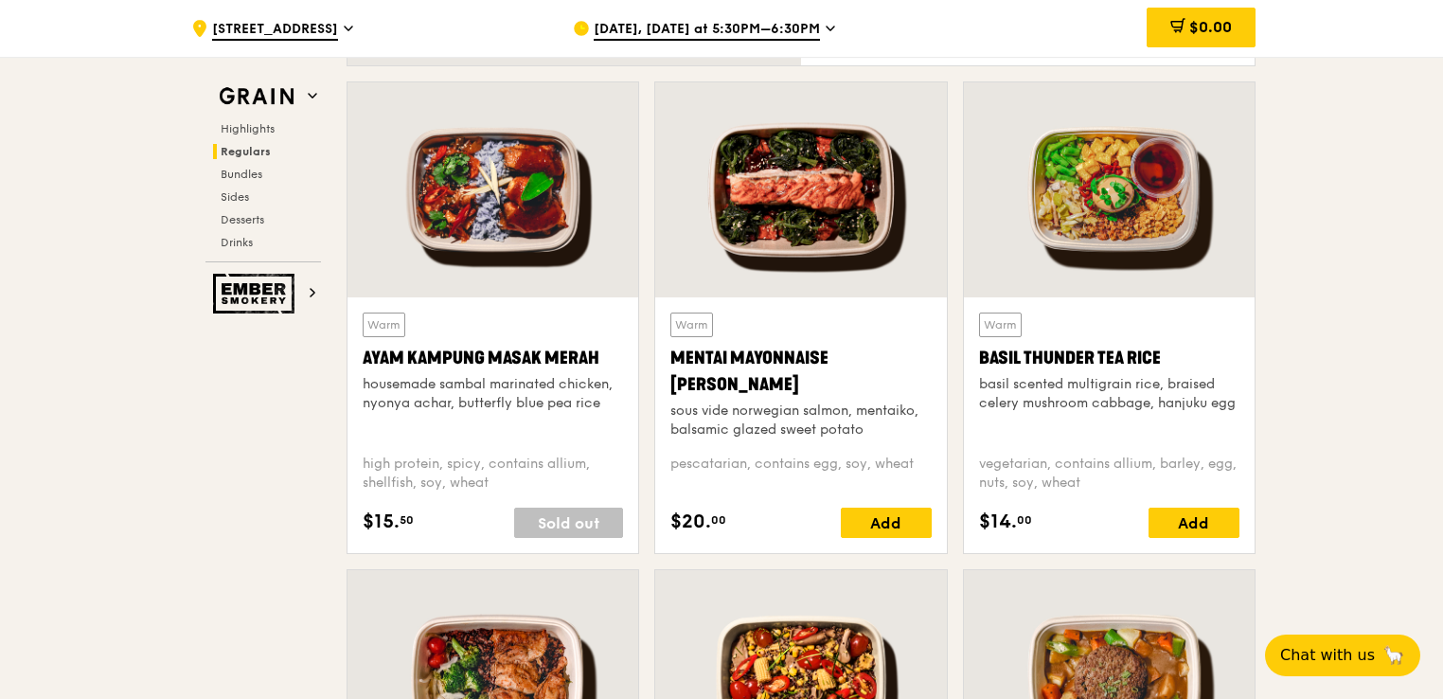
scroll to position [1798, 0]
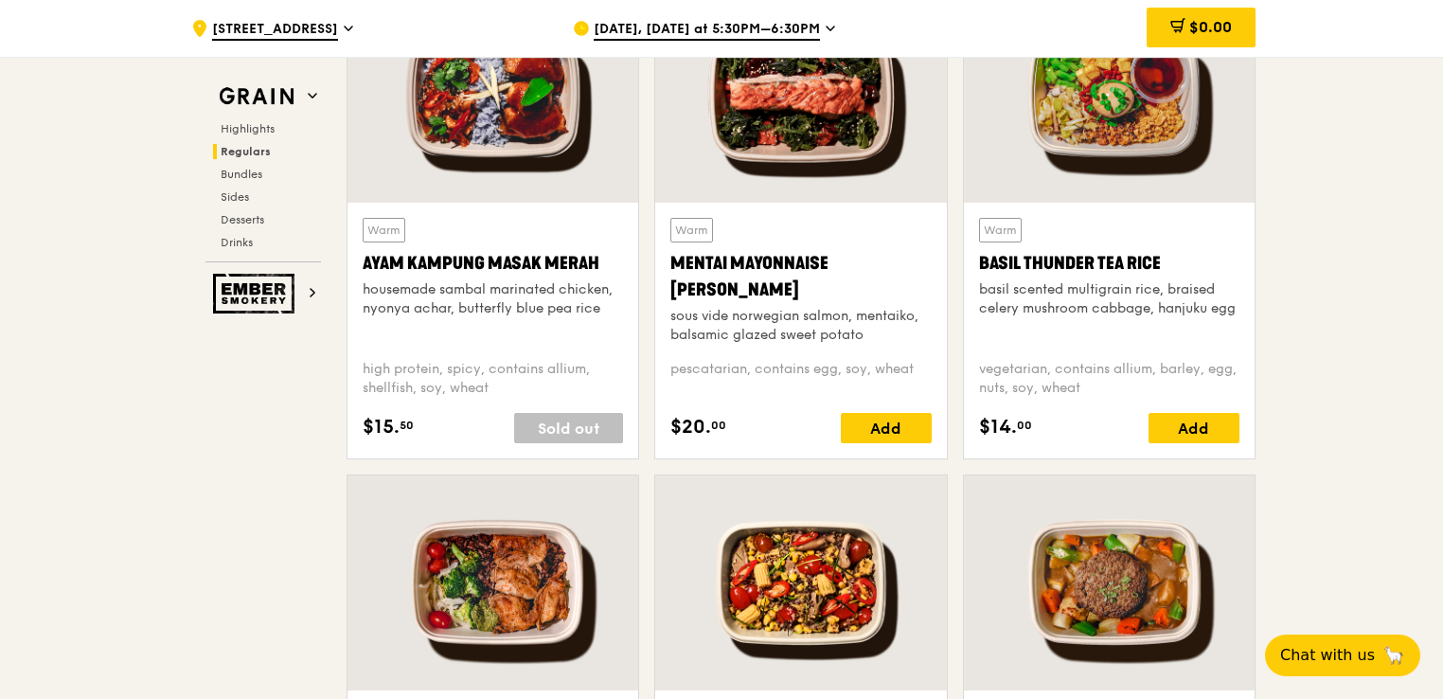
click at [815, 36] on div "[DATE], [DATE] at 5:30PM–6:30PM" at bounding box center [748, 28] width 351 height 57
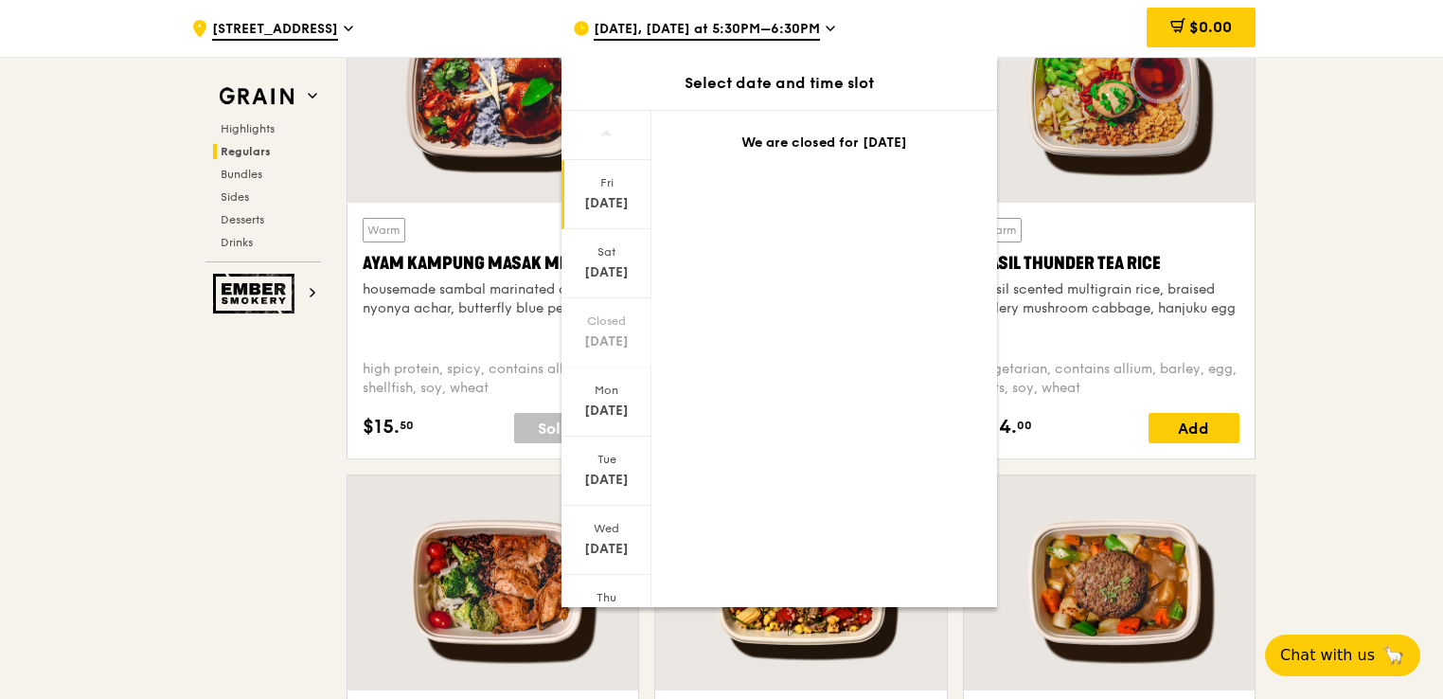
click at [605, 198] on div "[DATE]" at bounding box center [606, 203] width 84 height 19
click at [602, 246] on div "Sat" at bounding box center [606, 251] width 84 height 15
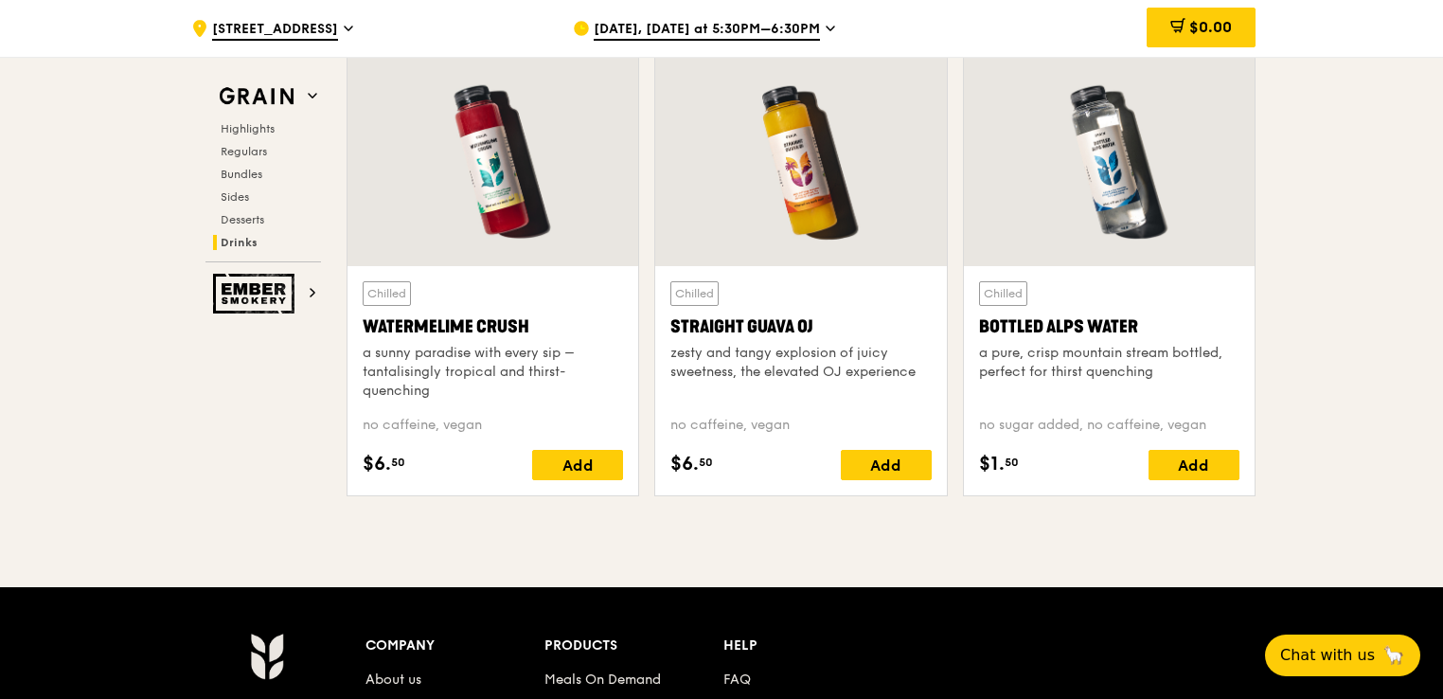
scroll to position [8015, 0]
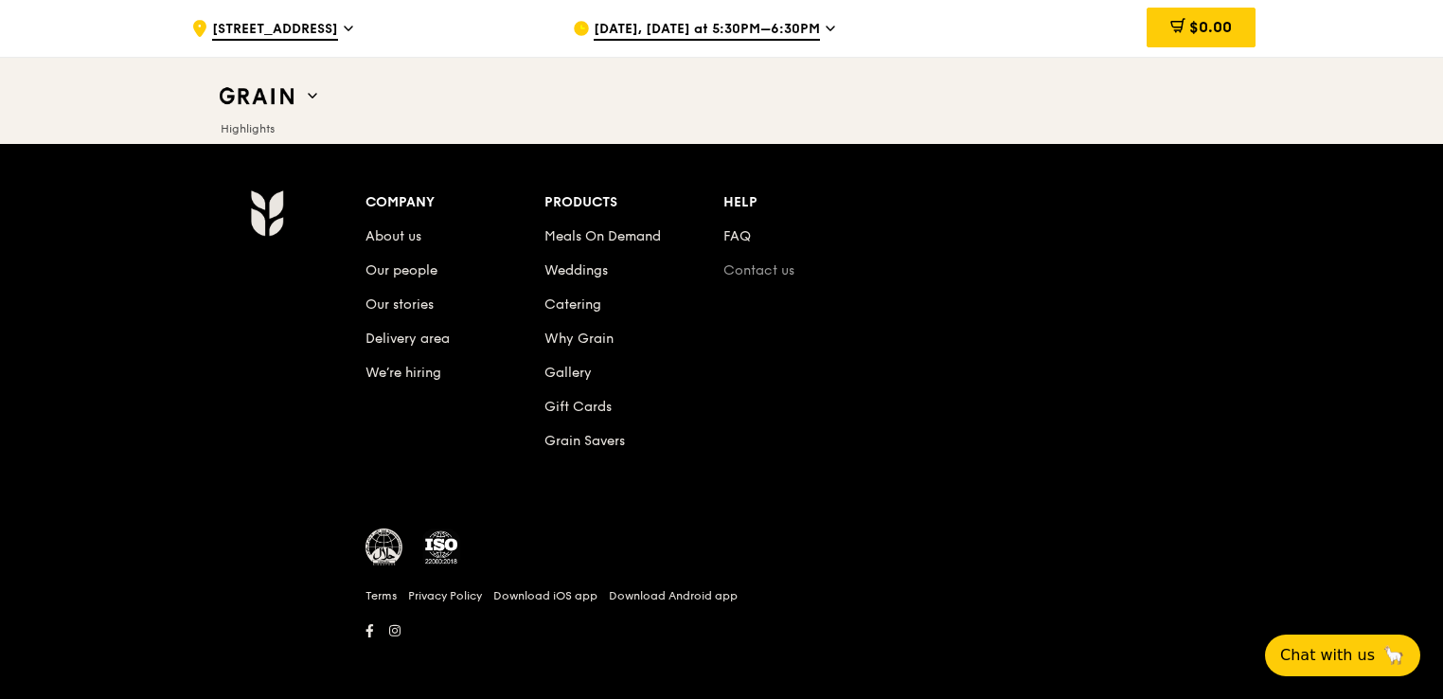
click at [742, 262] on link "Contact us" at bounding box center [758, 270] width 71 height 16
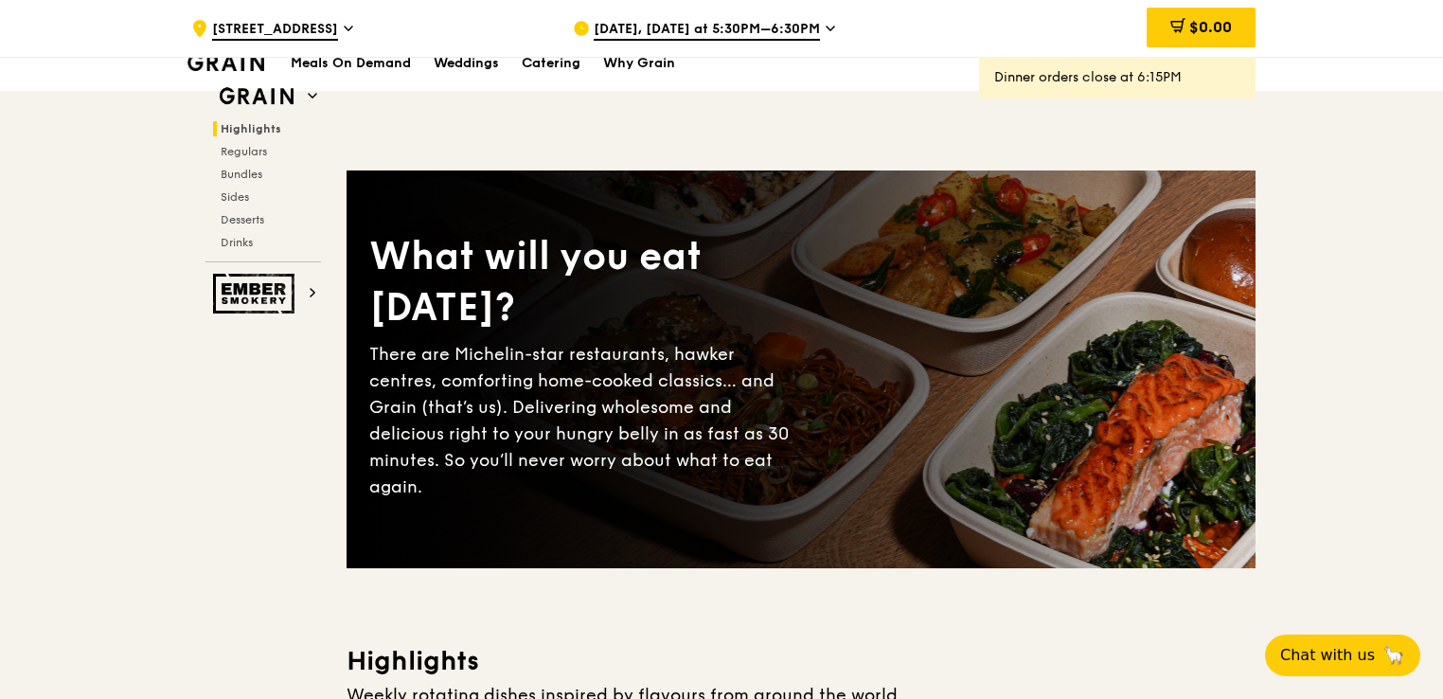
scroll to position [284, 0]
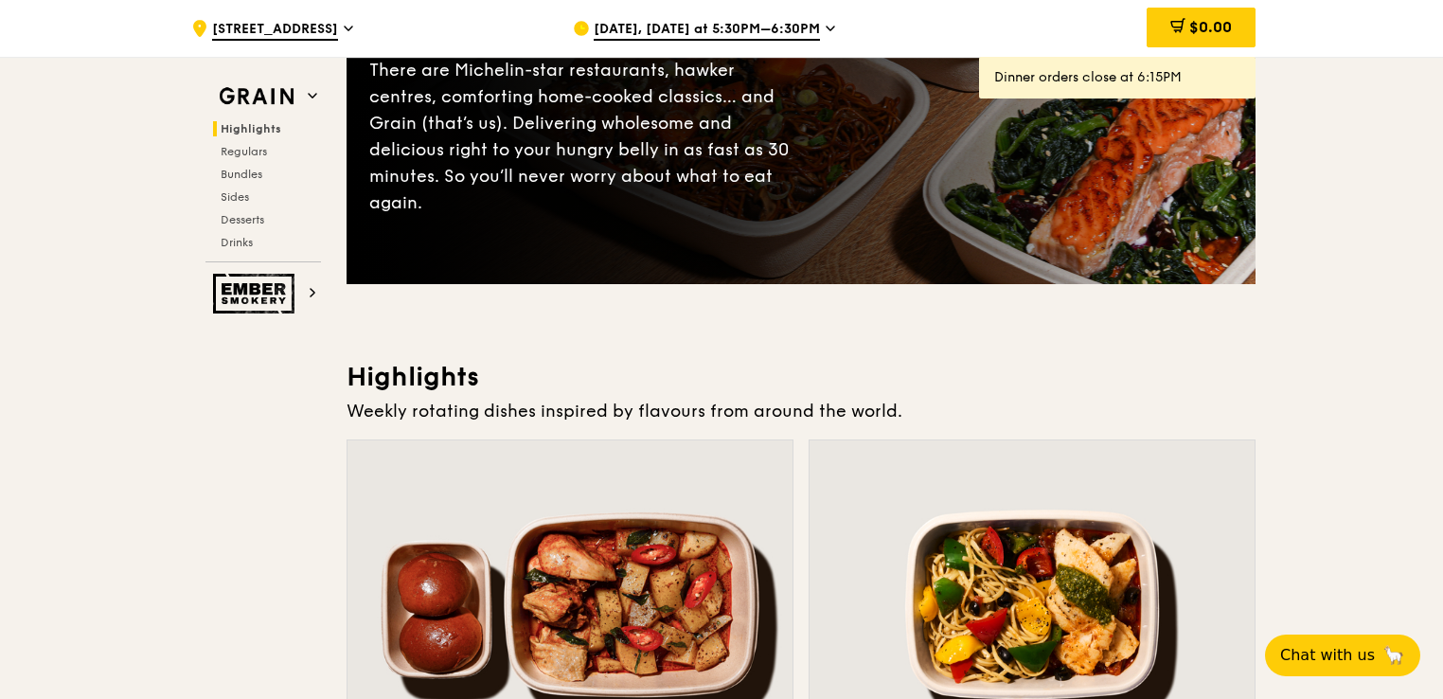
click at [825, 27] on icon at bounding box center [829, 28] width 9 height 17
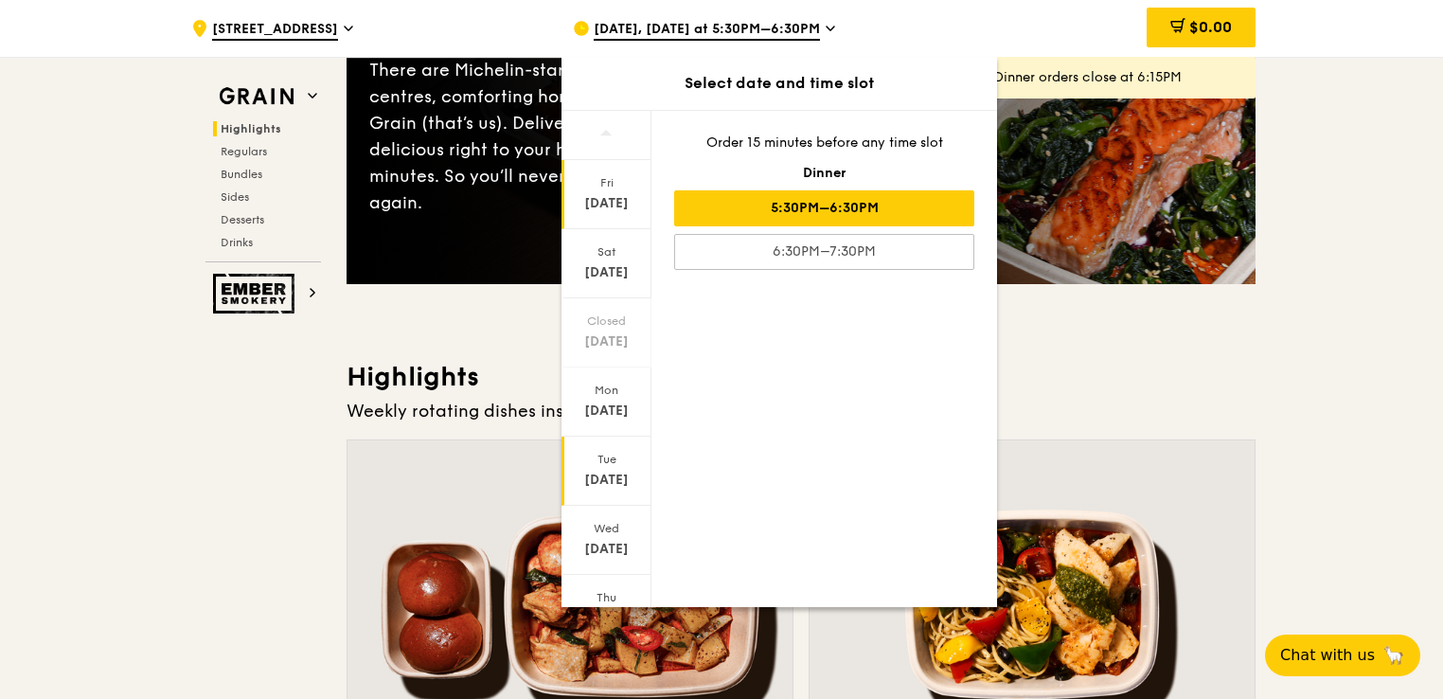
click at [614, 467] on div "[DATE]" at bounding box center [606, 470] width 90 height 69
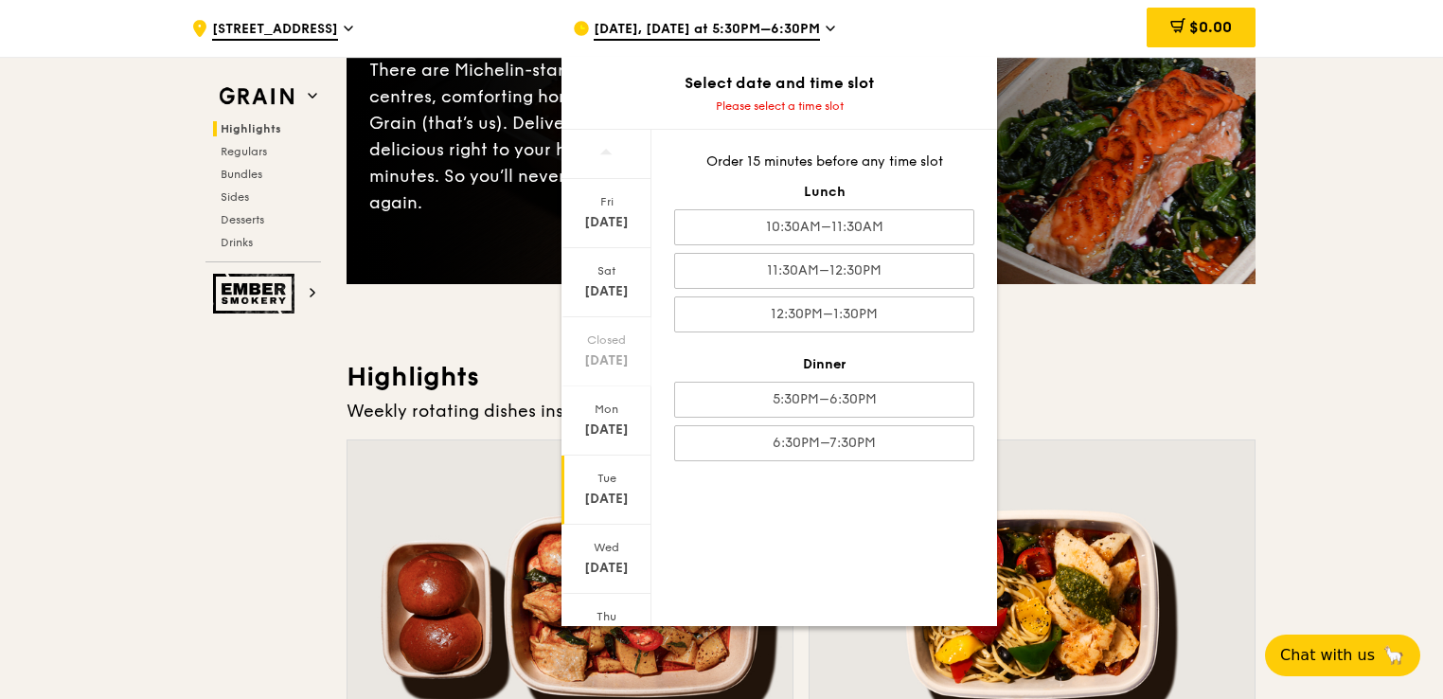
click at [1070, 409] on div "Weekly rotating dishes inspired by flavours from around the world." at bounding box center [800, 411] width 909 height 27
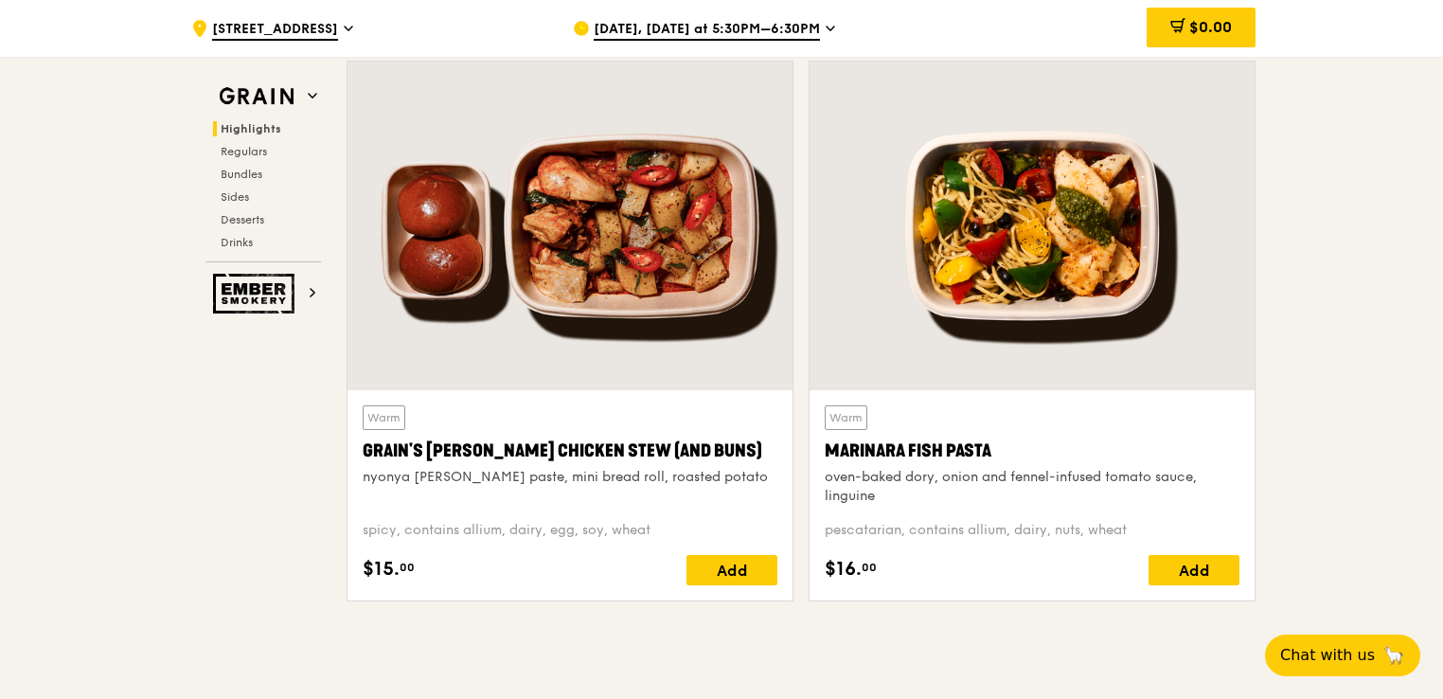
scroll to position [947, 0]
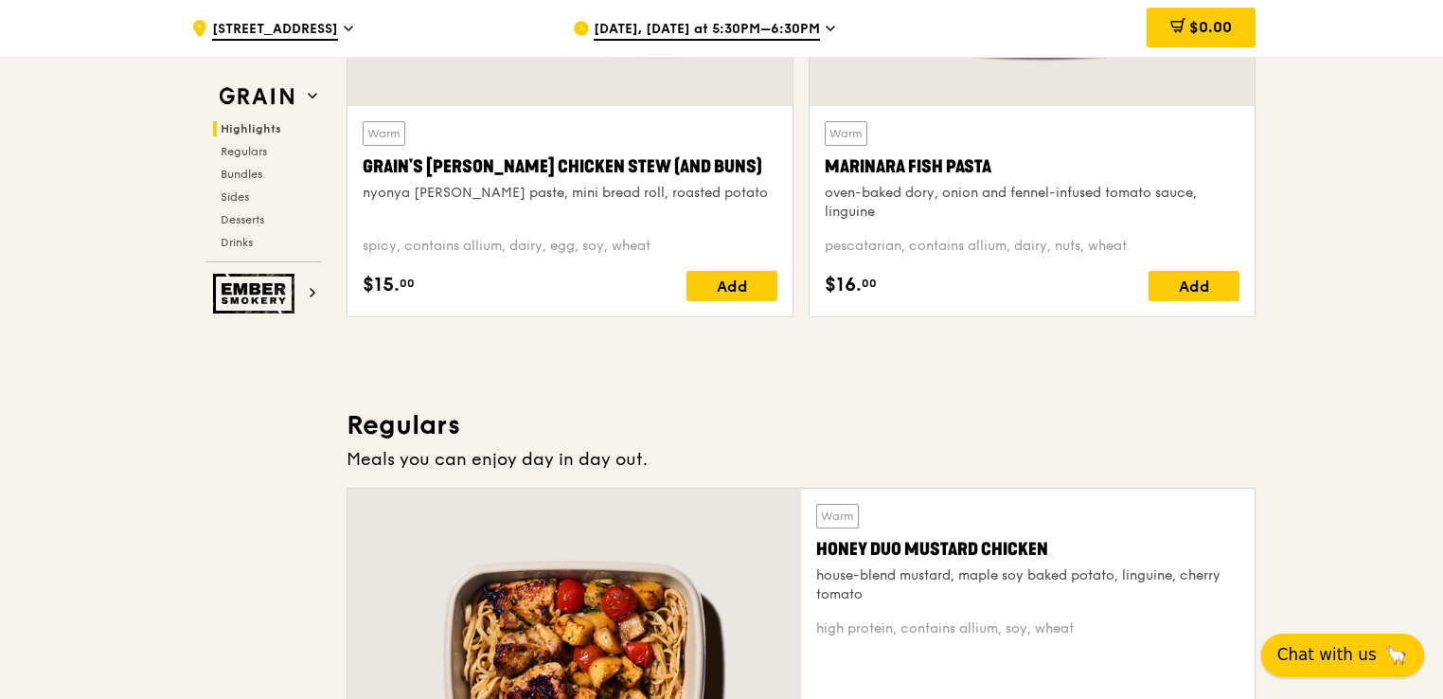
click at [1358, 663] on span "Chat with us" at bounding box center [1326, 655] width 99 height 24
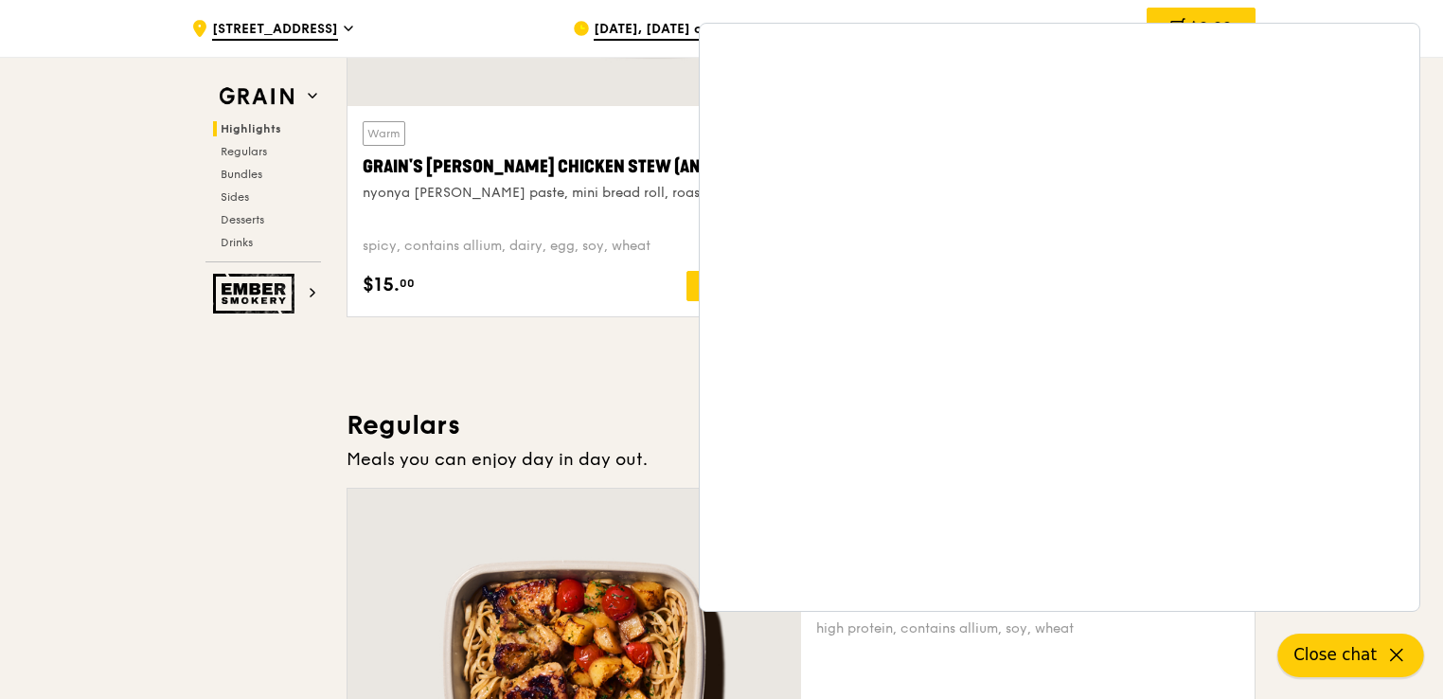
click at [1395, 649] on icon at bounding box center [1396, 655] width 23 height 23
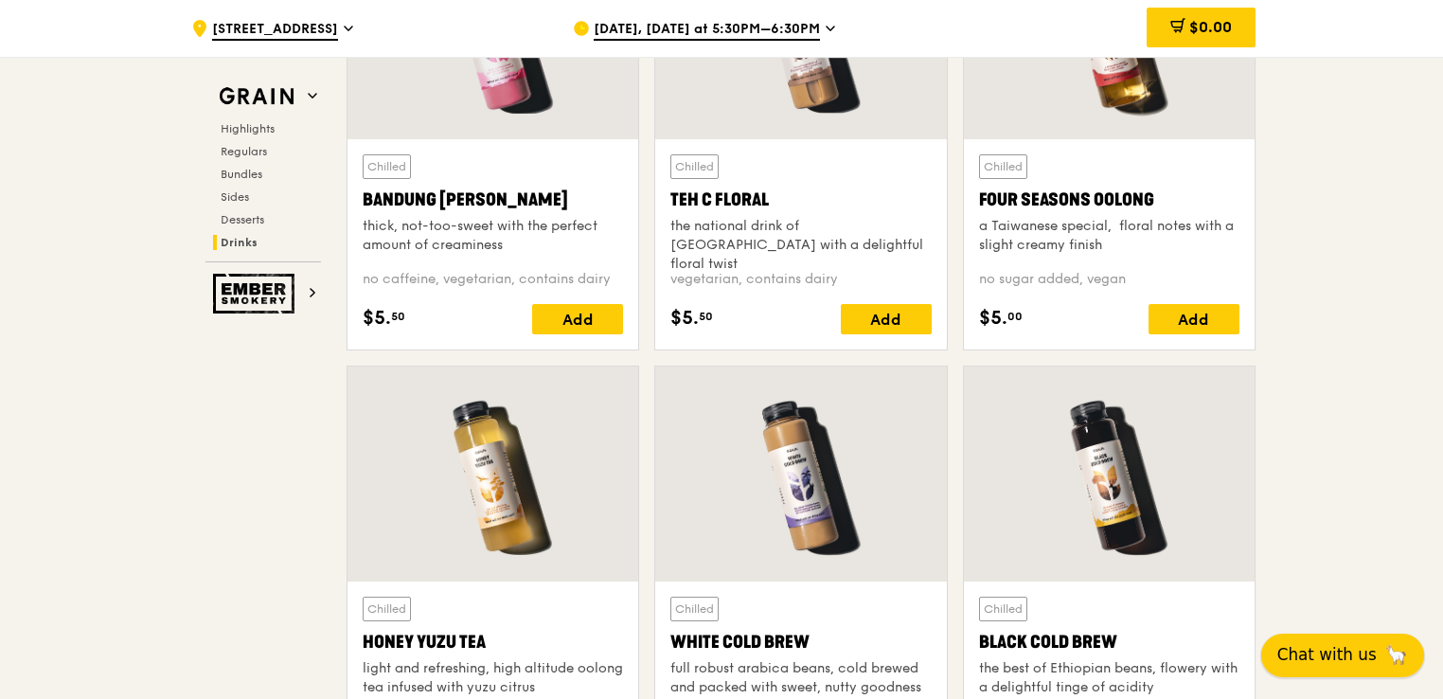
scroll to position [8015, 0]
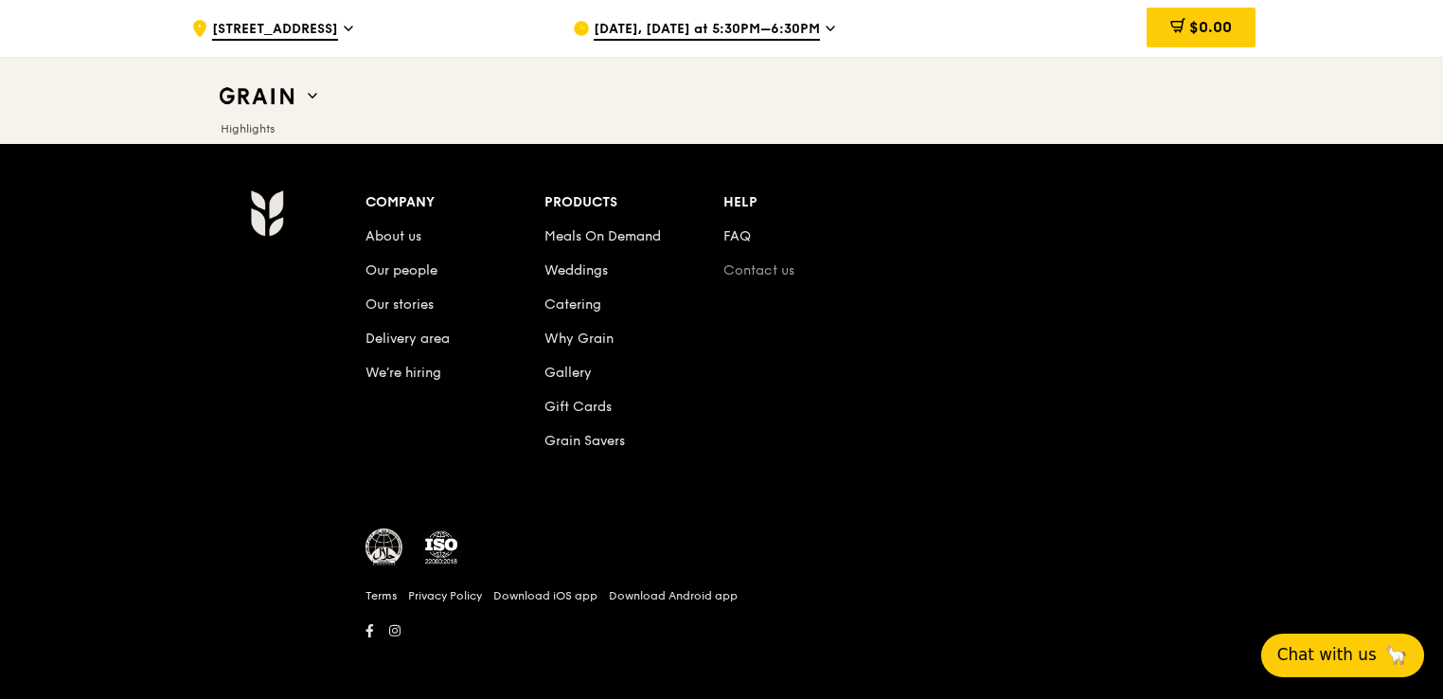
click at [765, 264] on link "Contact us" at bounding box center [758, 270] width 71 height 16
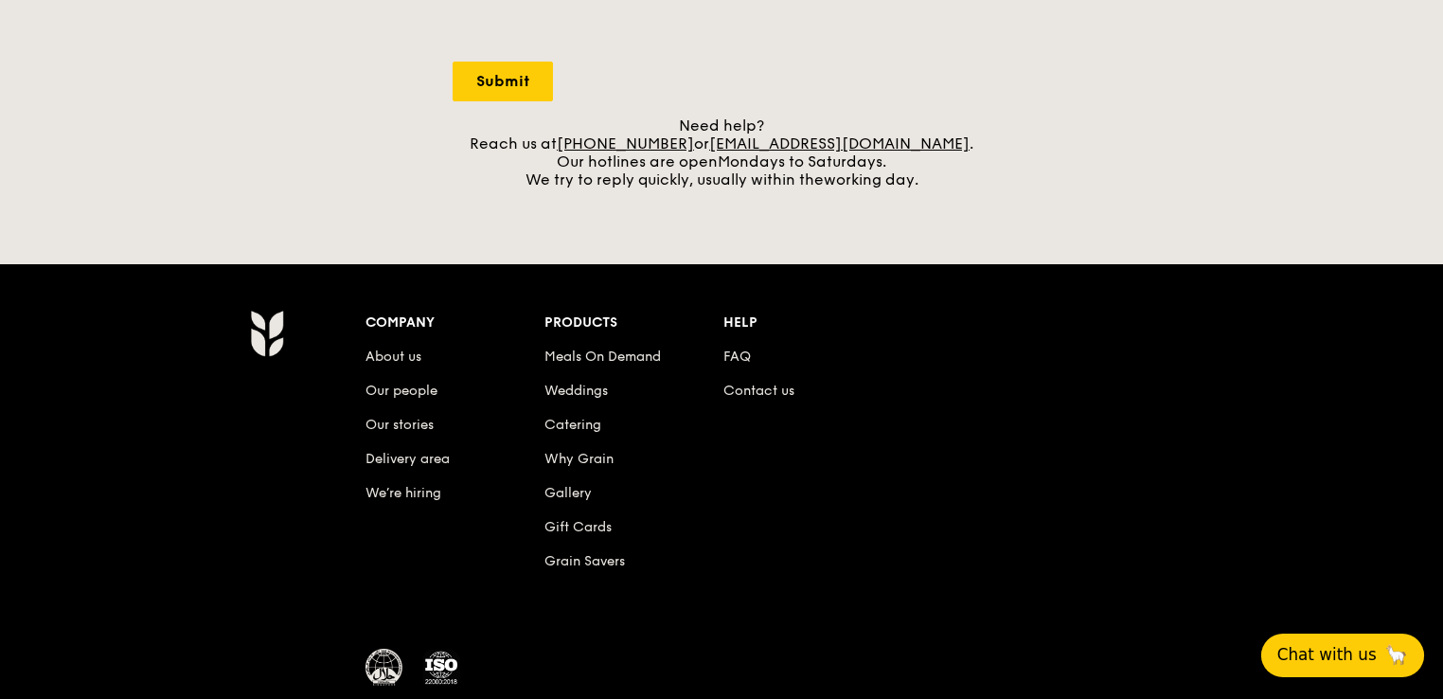
scroll to position [675, 0]
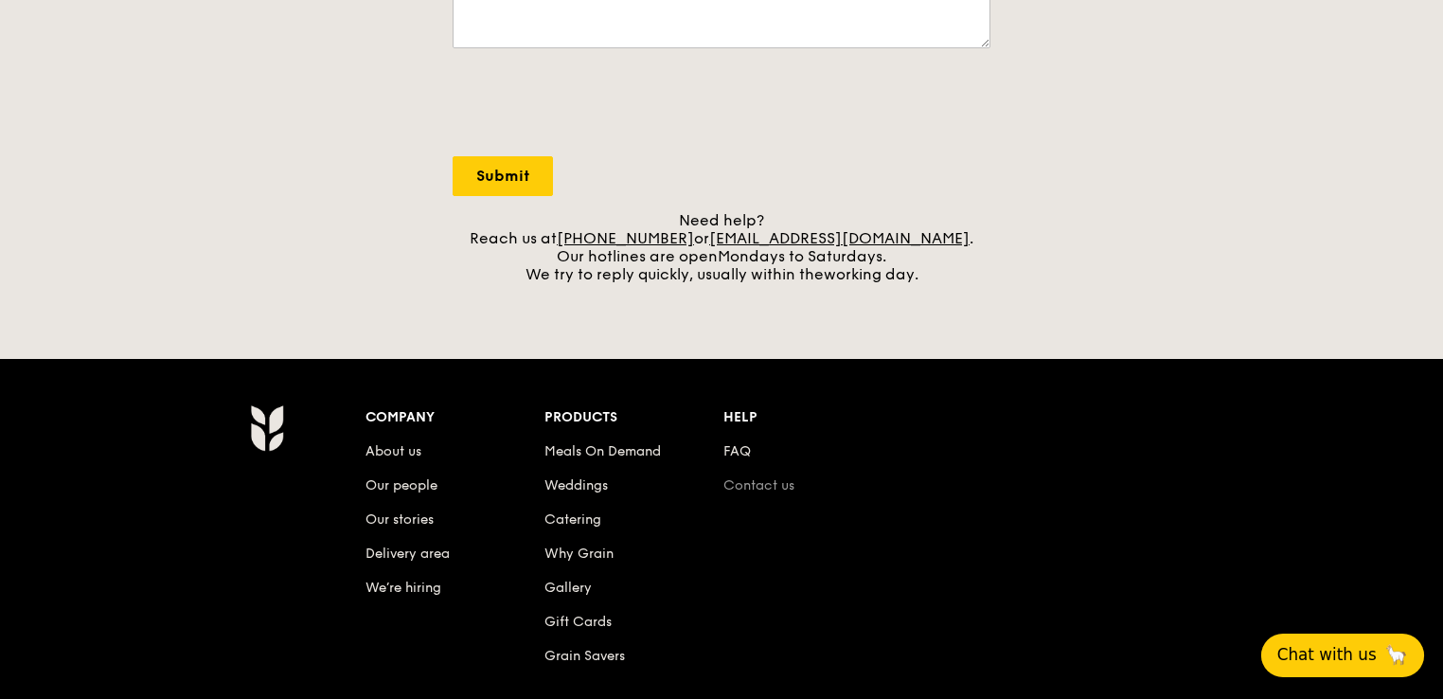
click at [780, 487] on link "Contact us" at bounding box center [758, 485] width 71 height 16
click at [758, 486] on link "Contact us" at bounding box center [758, 485] width 71 height 16
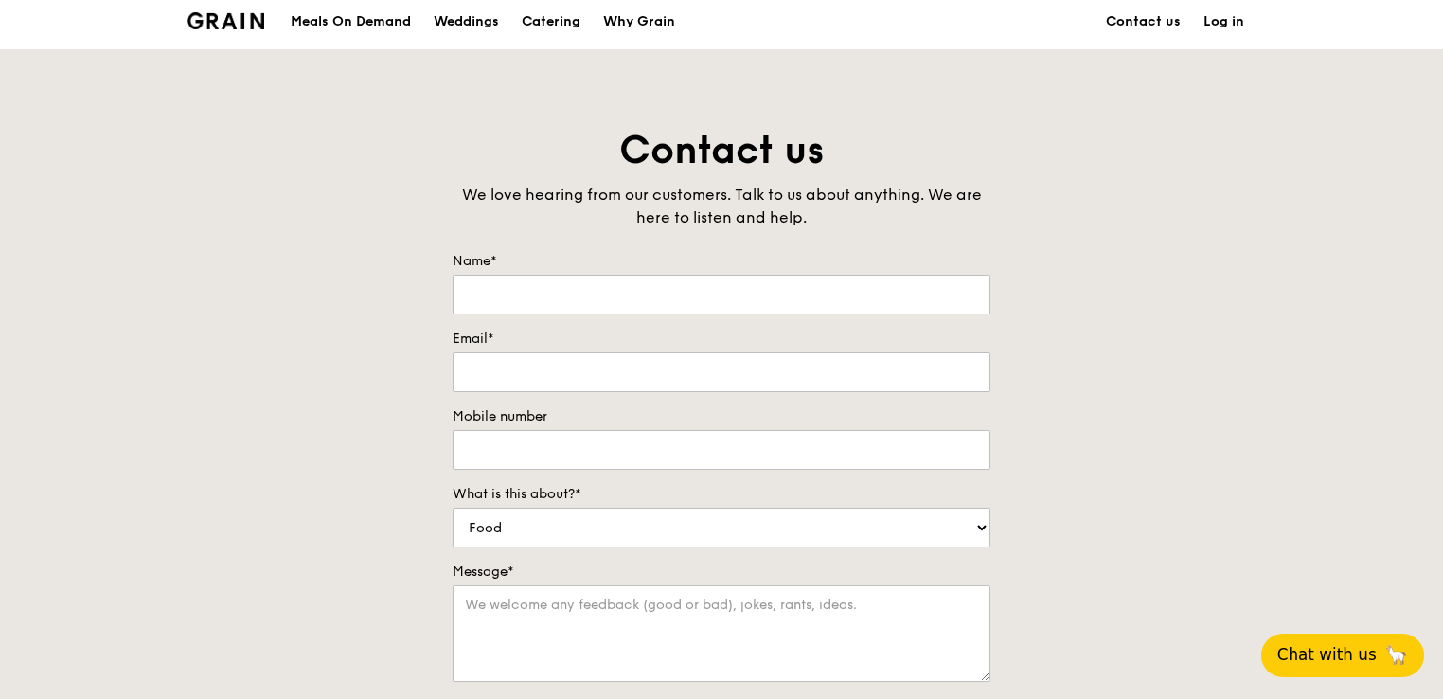
scroll to position [0, 0]
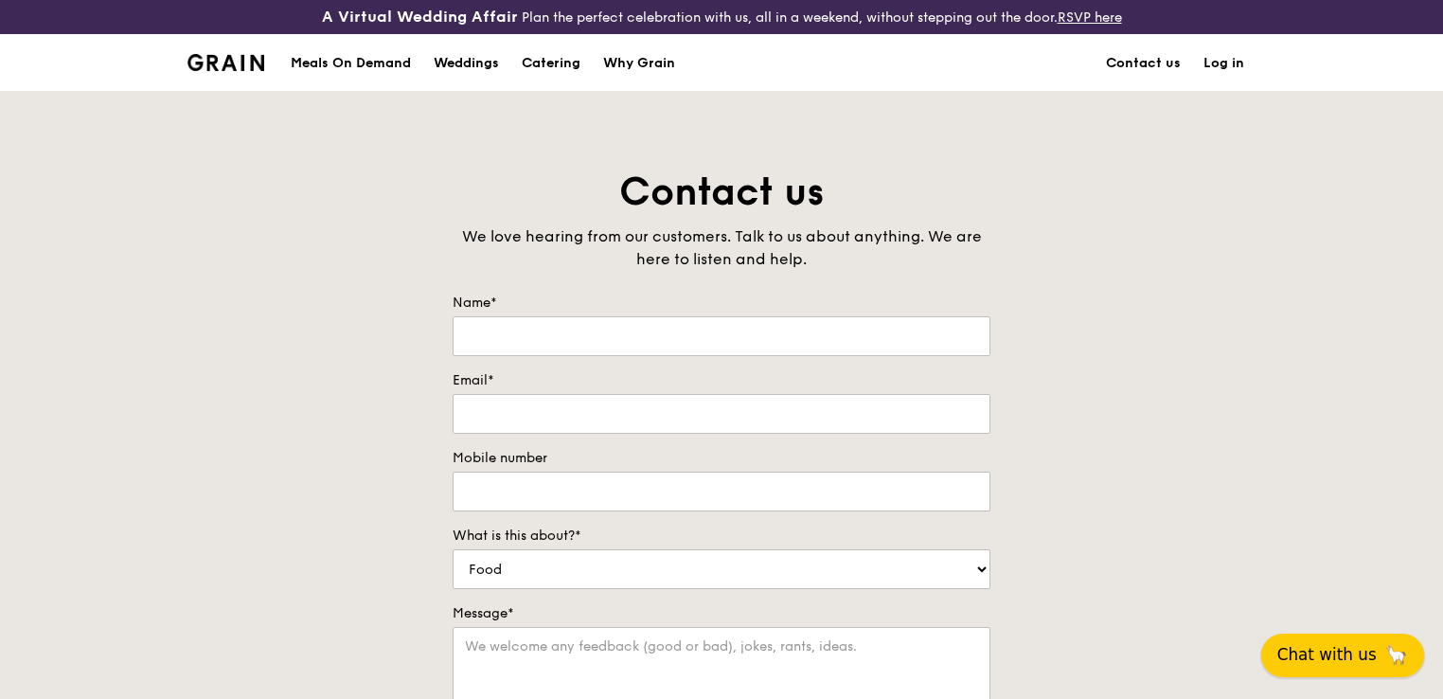
click at [1318, 658] on span "Chat with us" at bounding box center [1326, 655] width 99 height 24
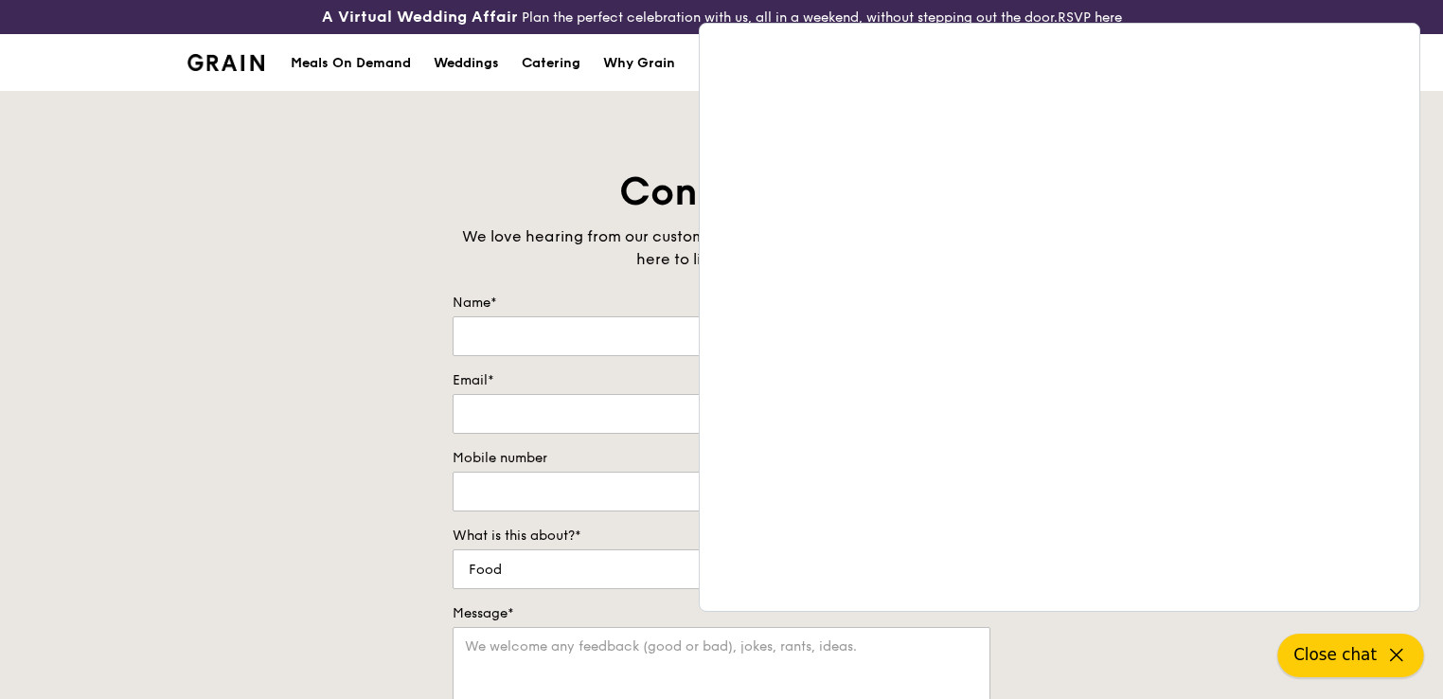
click at [1340, 653] on span "Close chat" at bounding box center [1334, 655] width 83 height 24
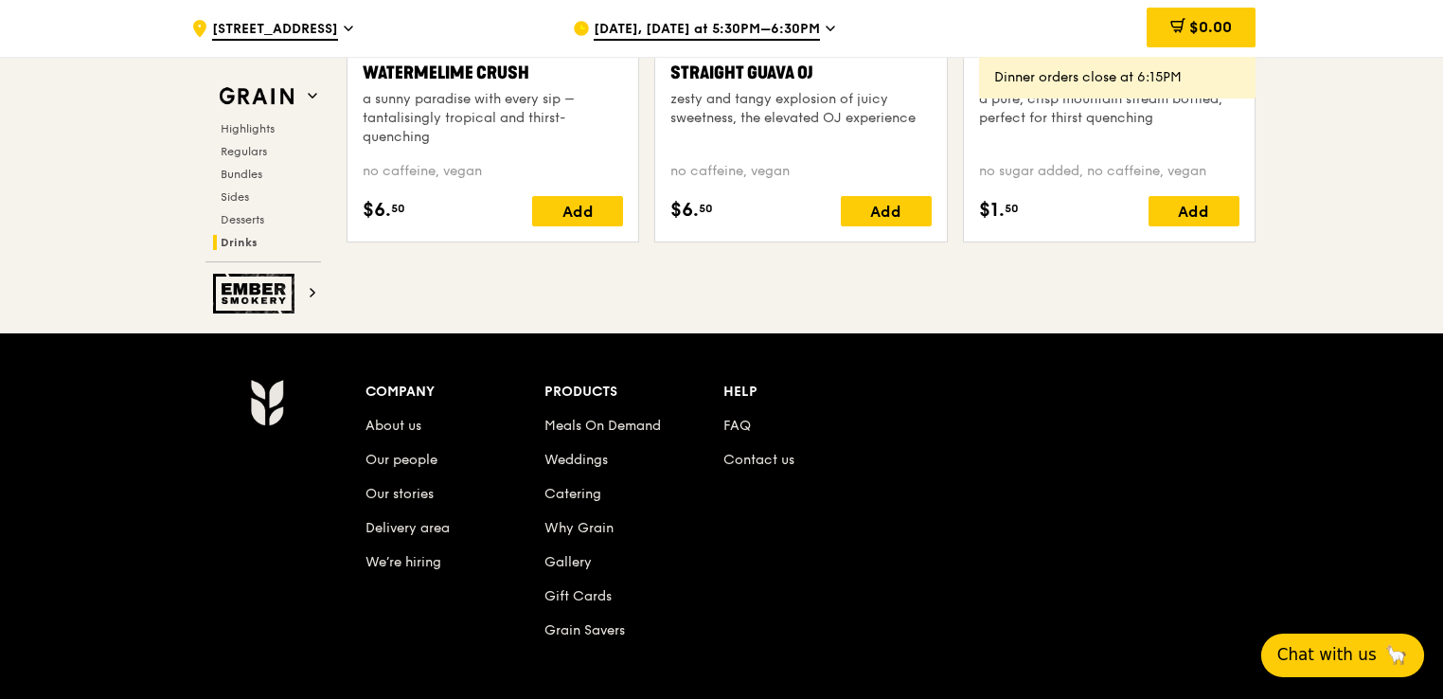
scroll to position [7732, 0]
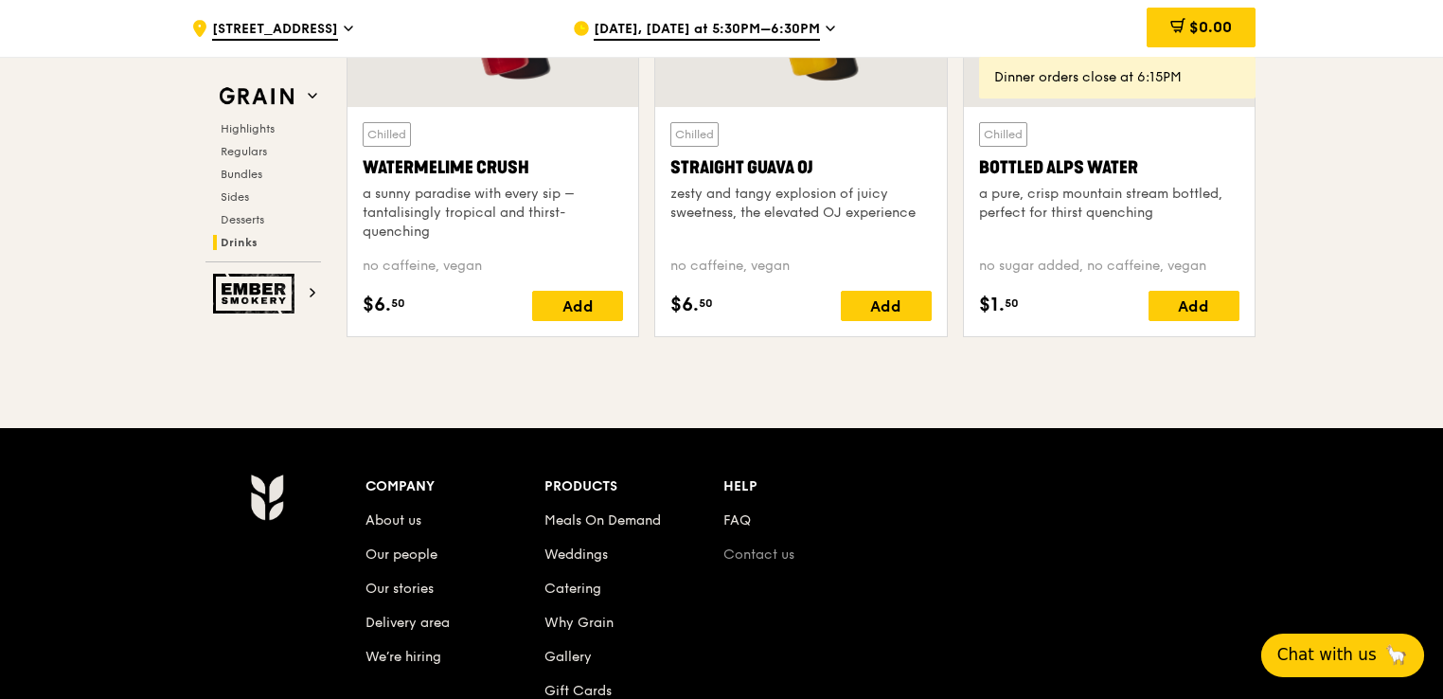
click at [752, 551] on link "Contact us" at bounding box center [758, 554] width 71 height 16
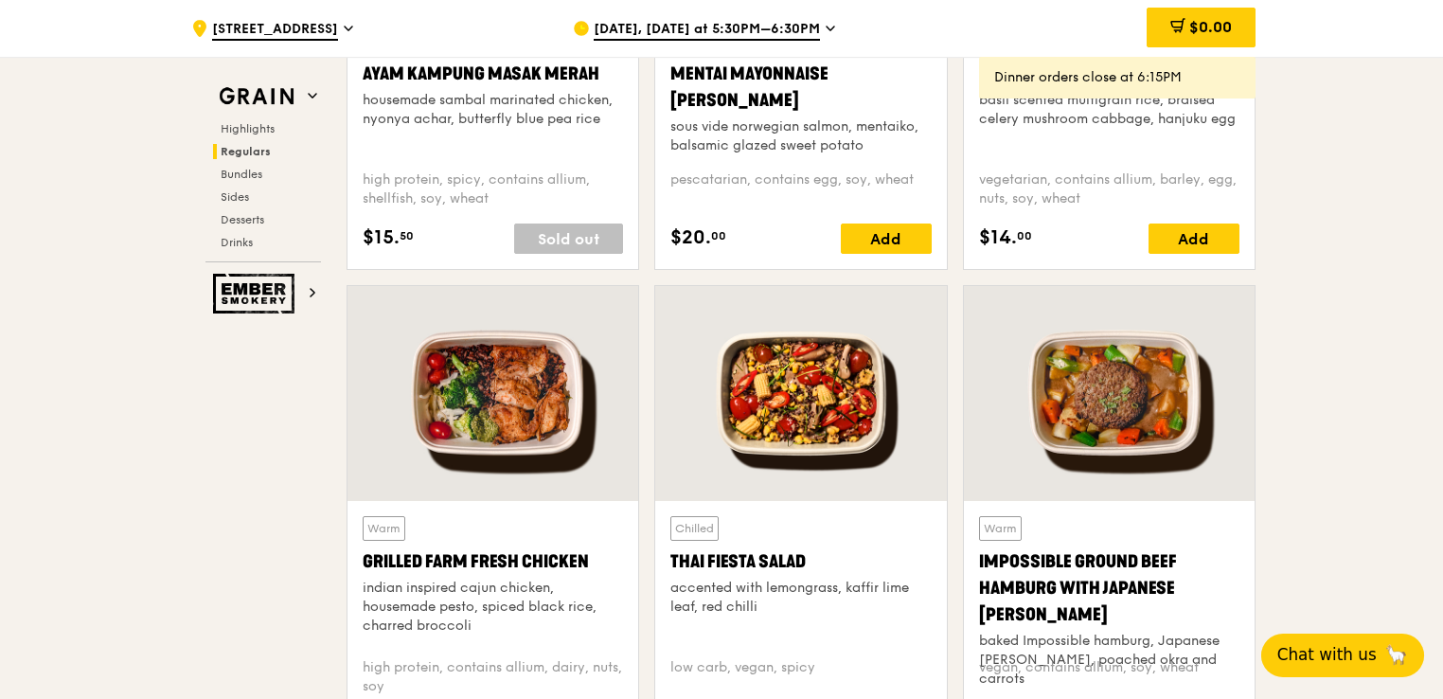
scroll to position [1231, 0]
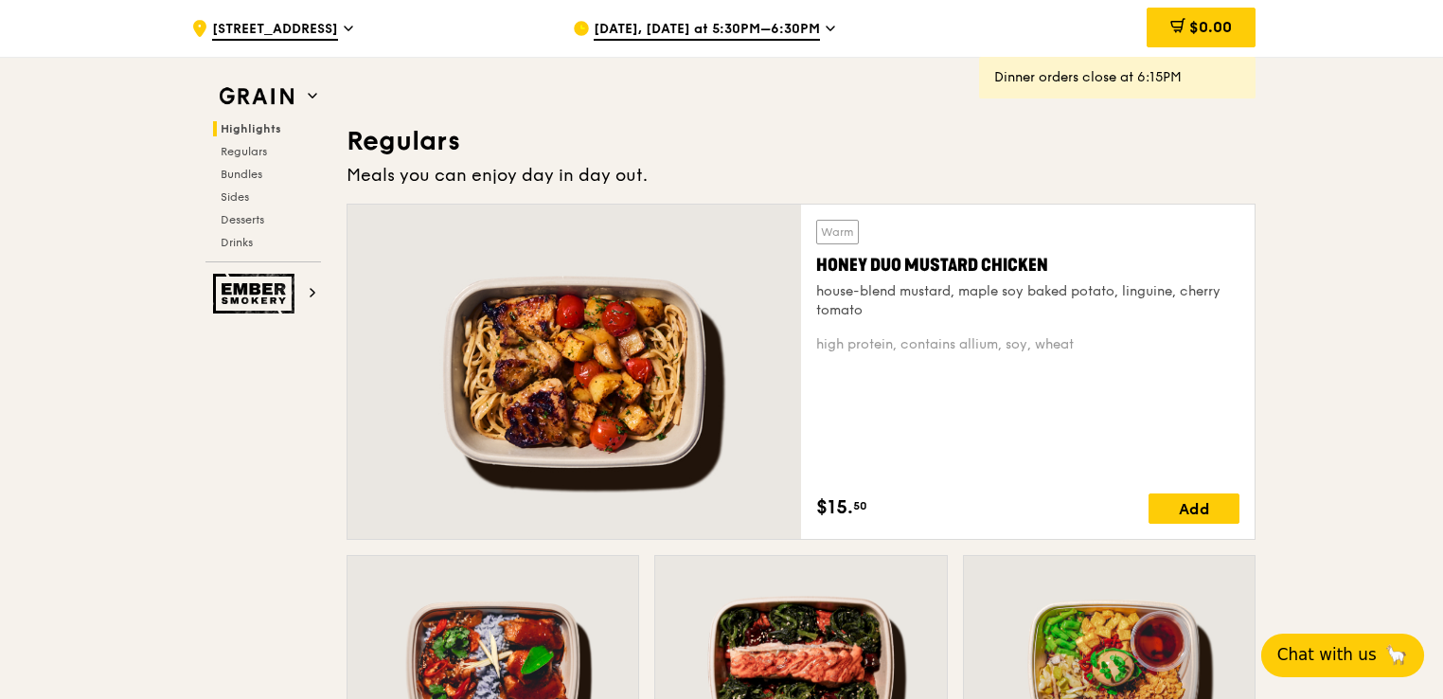
click at [235, 141] on div "Highlights Regulars Bundles Sides Desserts Drinks" at bounding box center [262, 185] width 115 height 129
click at [232, 151] on span "Regulars" at bounding box center [246, 151] width 50 height 13
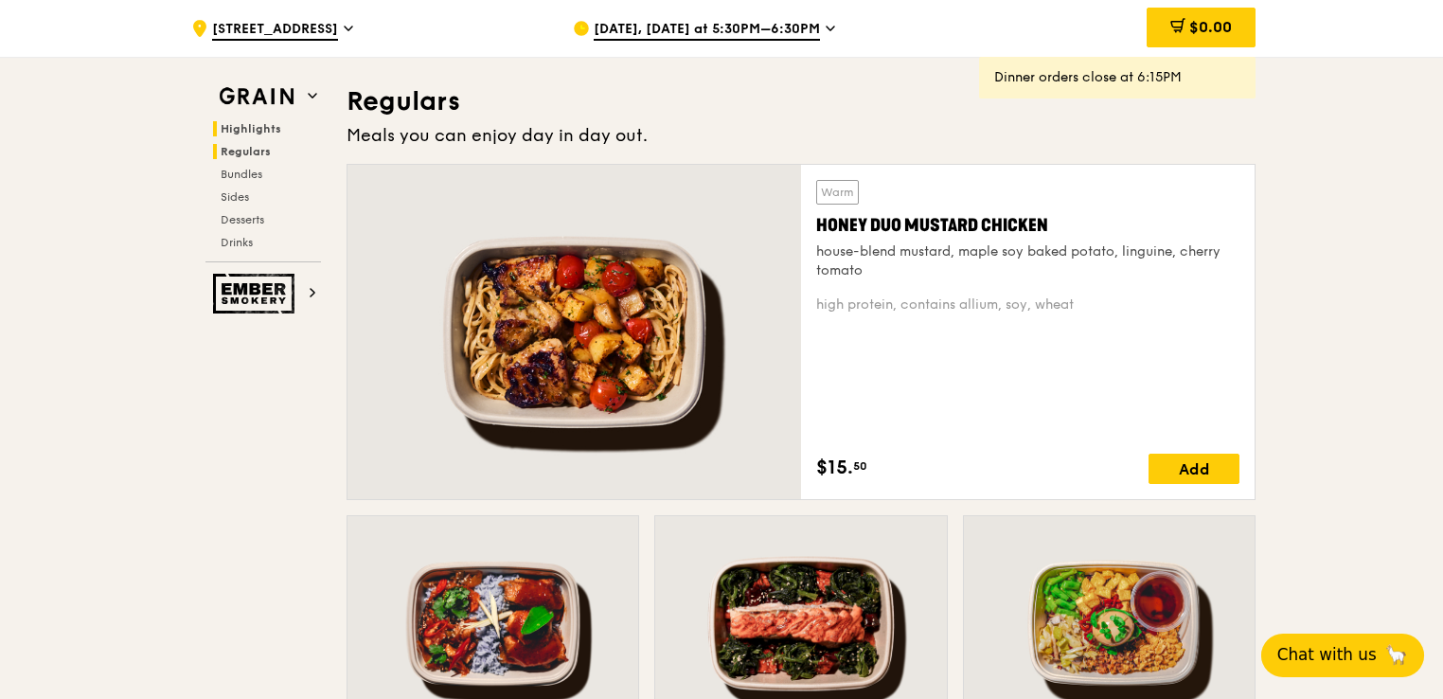
scroll to position [1279, 0]
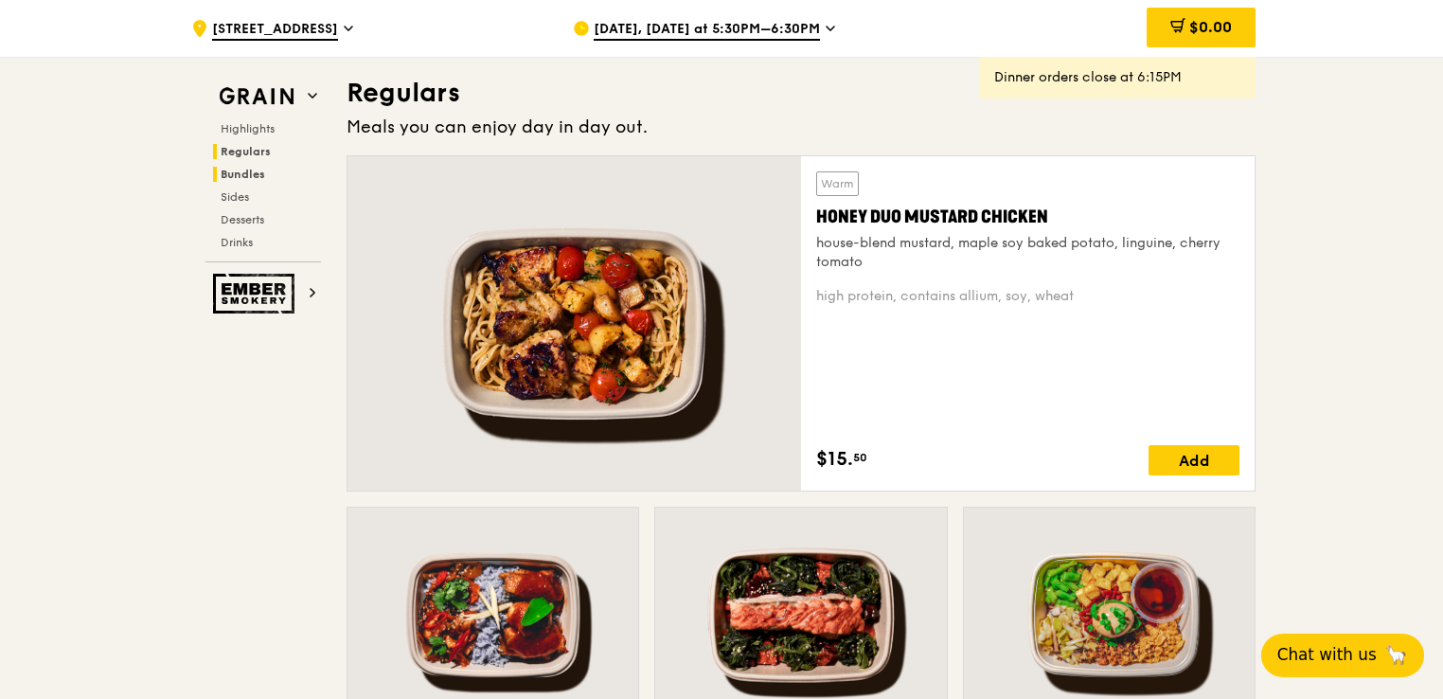
click at [232, 176] on span "Bundles" at bounding box center [243, 174] width 44 height 13
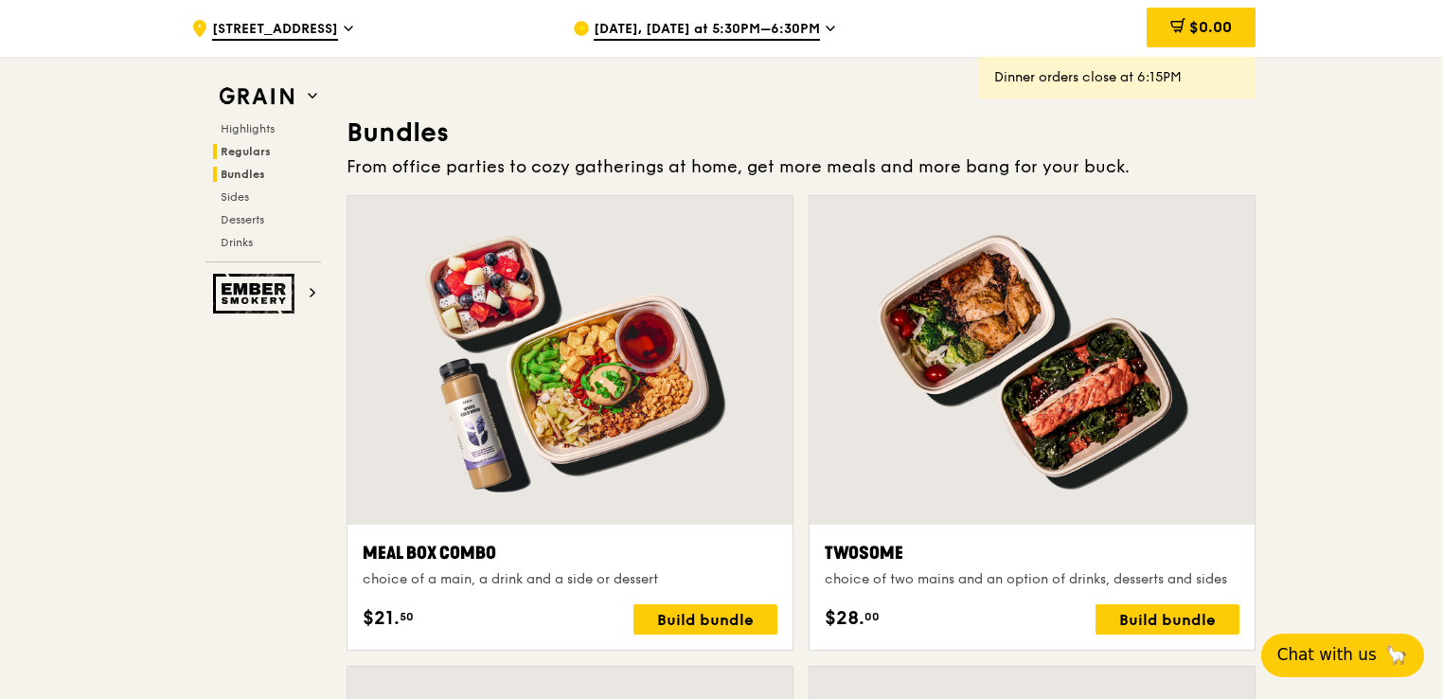
scroll to position [2759, 0]
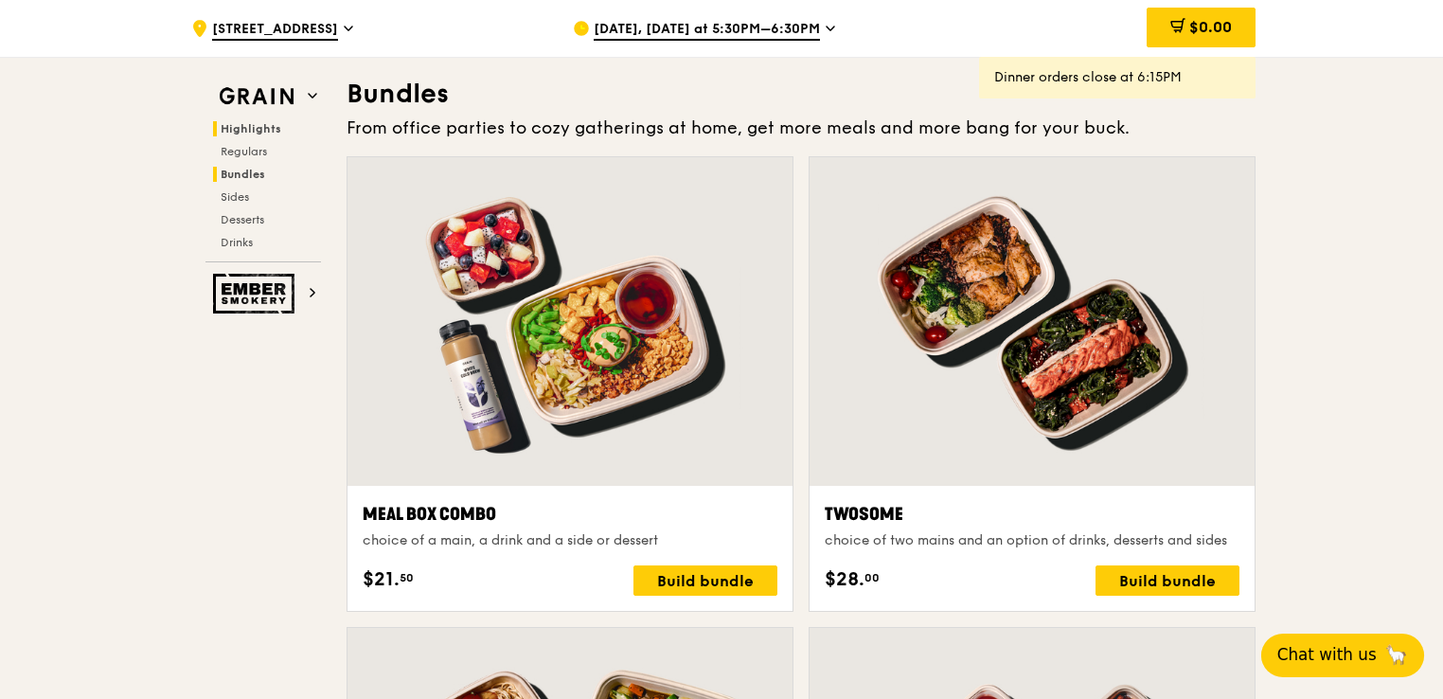
click at [243, 131] on span "Highlights" at bounding box center [251, 128] width 61 height 13
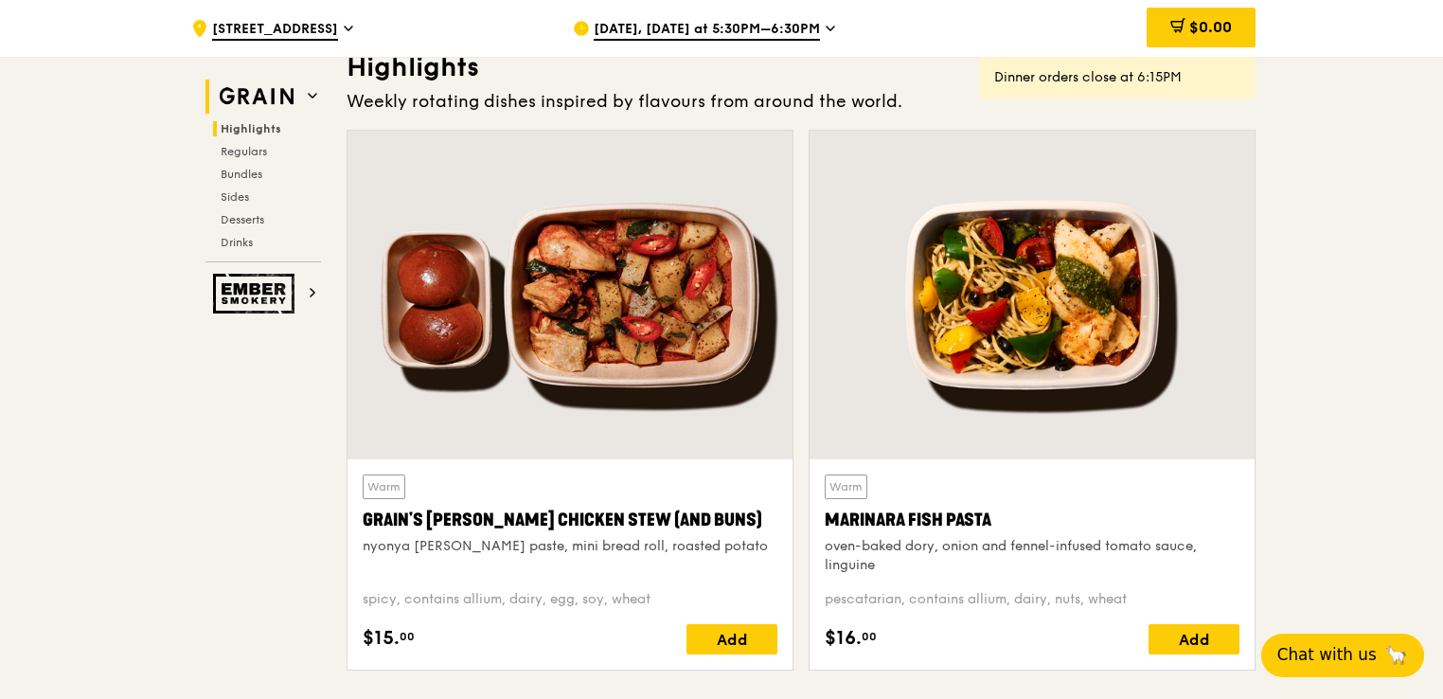
scroll to position [568, 0]
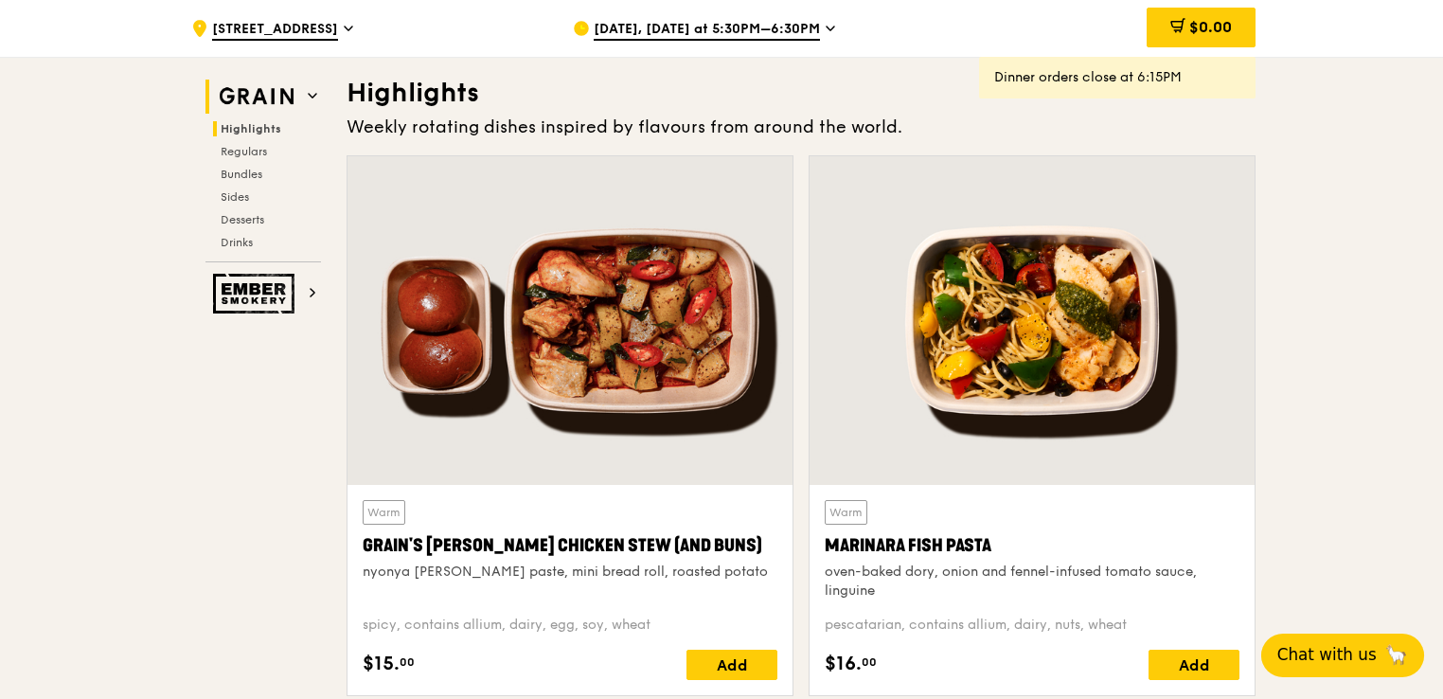
click at [298, 92] on img at bounding box center [256, 97] width 87 height 34
click at [314, 93] on icon at bounding box center [312, 95] width 9 height 9
click at [310, 100] on icon at bounding box center [312, 95] width 9 height 9
click at [261, 97] on img at bounding box center [256, 97] width 87 height 34
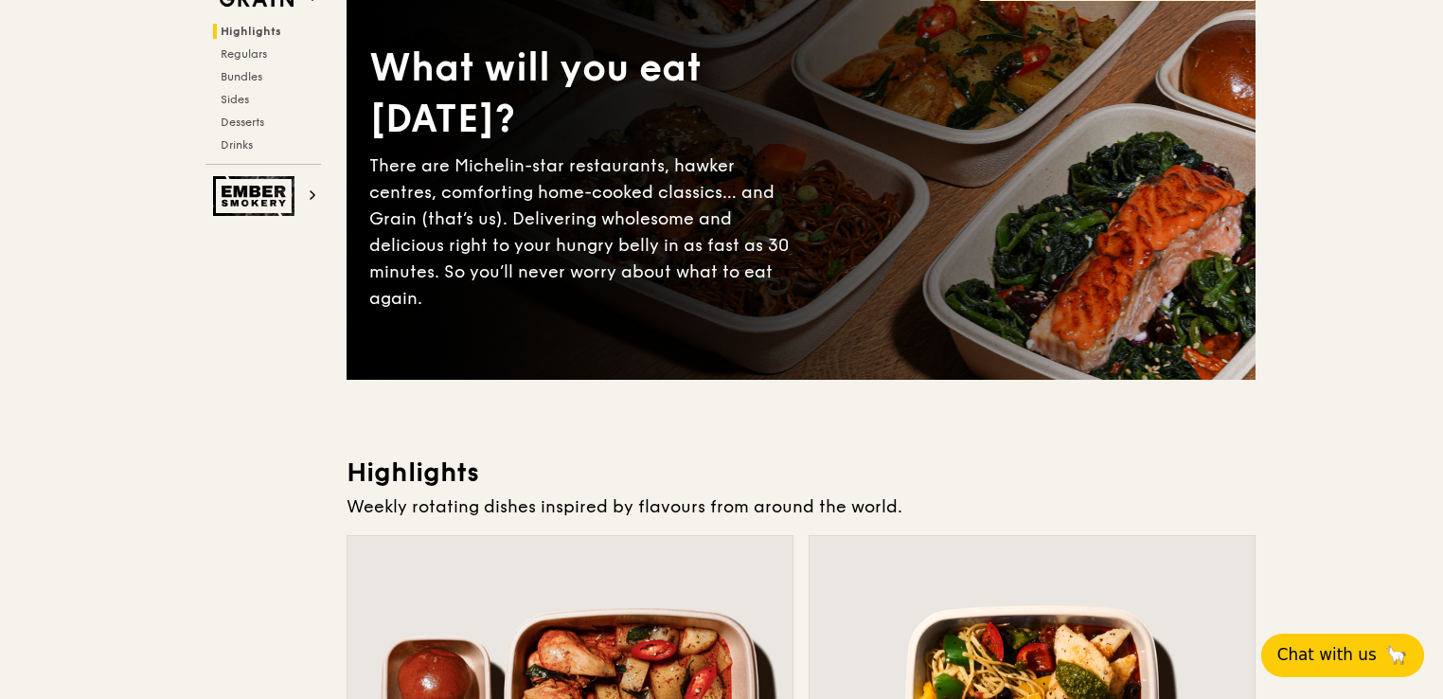
scroll to position [0, 0]
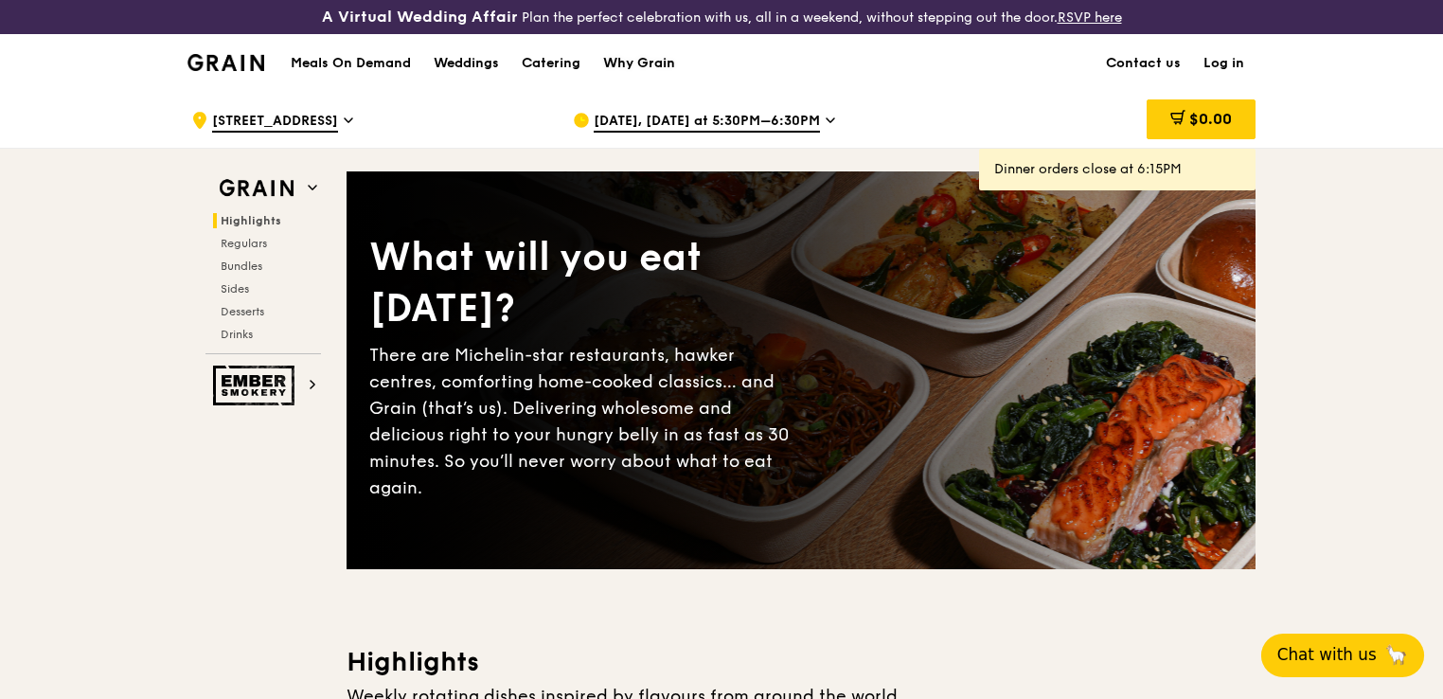
click at [617, 59] on div "Why Grain" at bounding box center [639, 63] width 72 height 57
click at [366, 68] on h1 "Meals On Demand" at bounding box center [351, 63] width 120 height 19
click at [343, 61] on h1 "Meals On Demand" at bounding box center [351, 63] width 120 height 19
click at [340, 62] on h1 "Meals On Demand" at bounding box center [351, 63] width 120 height 19
click at [289, 70] on link "Meals On Demand" at bounding box center [350, 63] width 143 height 19
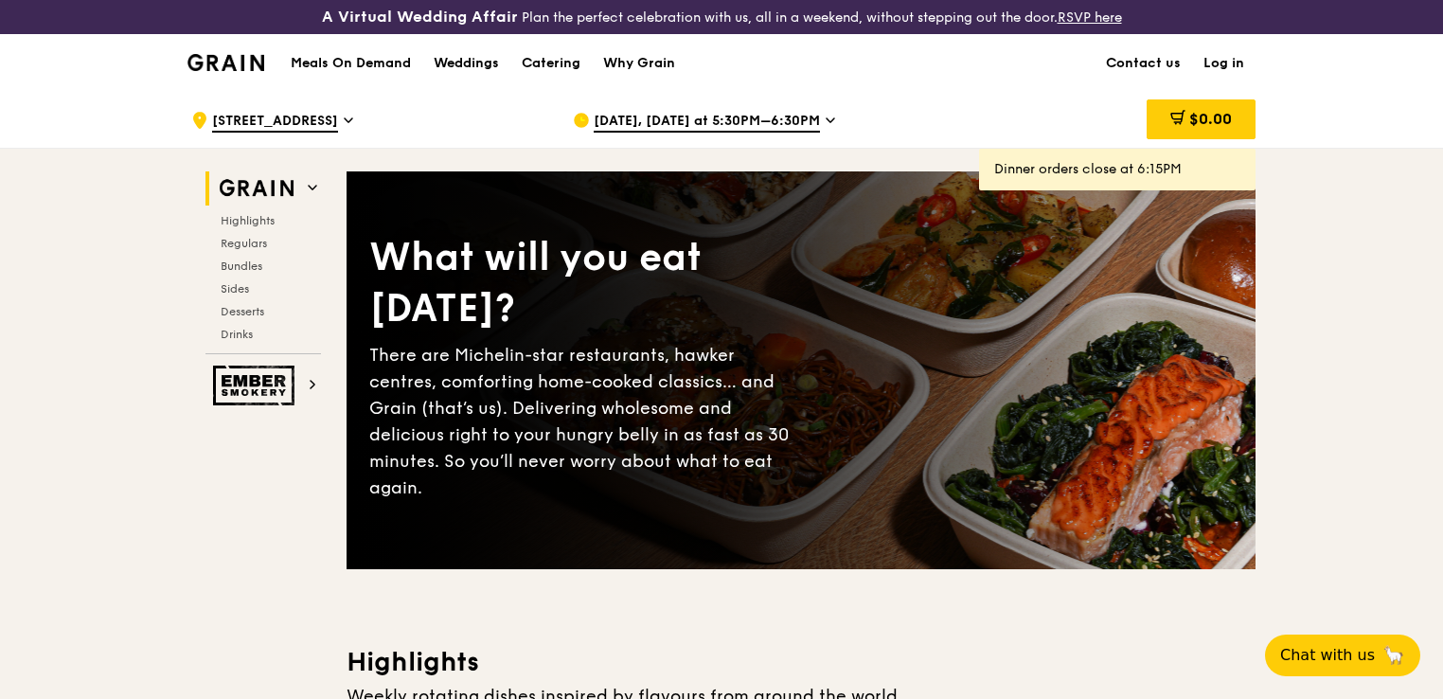
click at [319, 59] on h1 "Meals On Demand" at bounding box center [351, 63] width 120 height 19
click at [368, 60] on h1 "Meals On Demand" at bounding box center [351, 63] width 120 height 19
click at [394, 58] on h1 "Meals On Demand" at bounding box center [351, 63] width 120 height 19
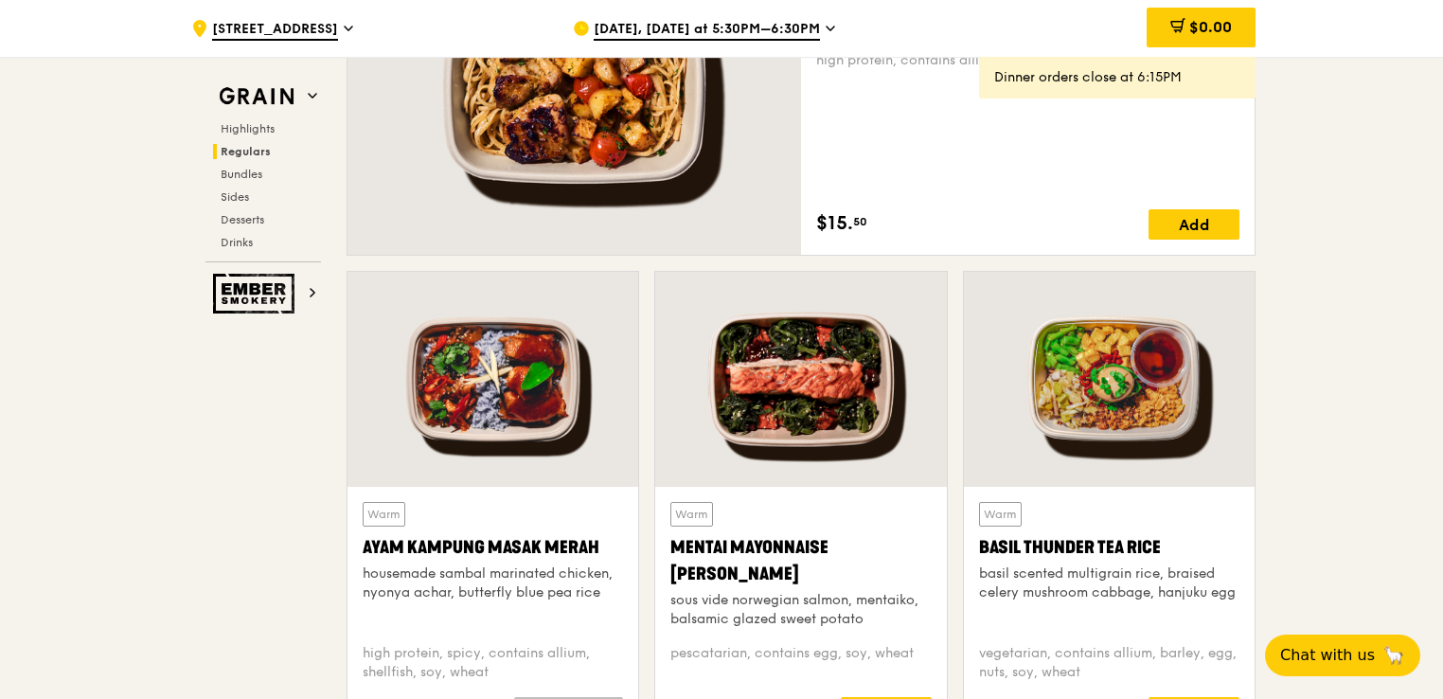
scroll to position [1136, 0]
